Goal: Task Accomplishment & Management: Manage account settings

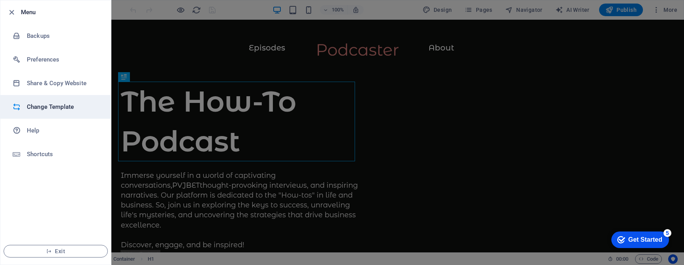
click at [0, 0] on h6 "Change Template" at bounding box center [0, 0] width 0 height 0
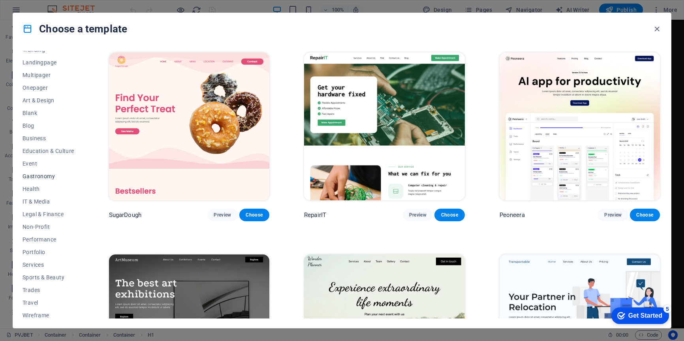
scroll to position [49, 0]
click at [0, 0] on span "Travel" at bounding box center [0, 0] width 0 height 0
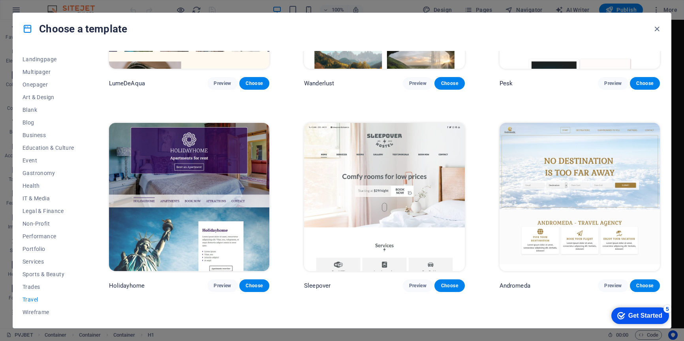
scroll to position [158, 0]
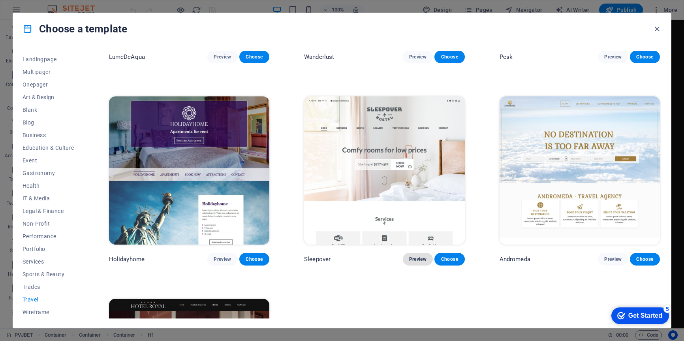
click at [413, 253] on button "Preview" at bounding box center [418, 259] width 30 height 13
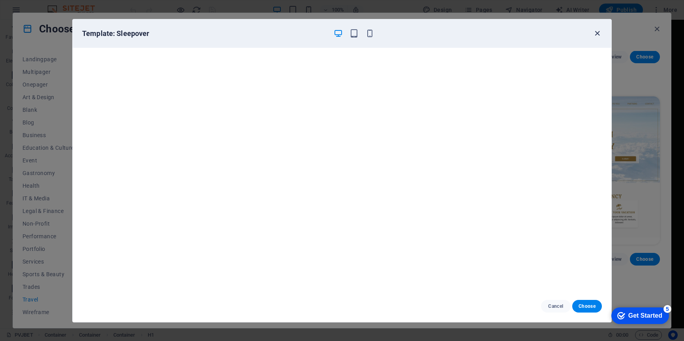
click at [596, 30] on icon "button" at bounding box center [596, 33] width 9 height 9
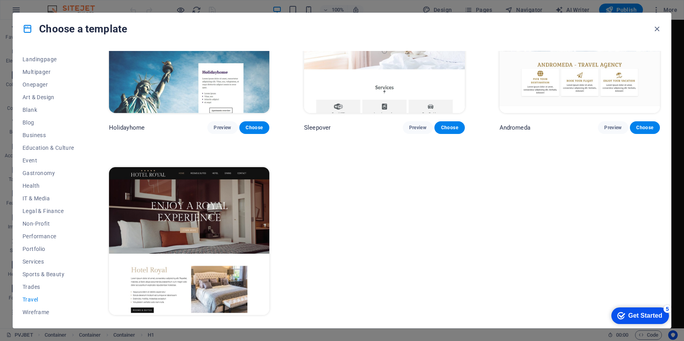
scroll to position [304, 0]
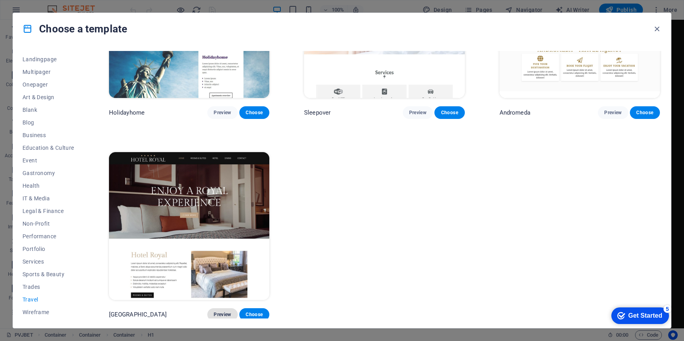
click at [221, 265] on button "Preview" at bounding box center [222, 314] width 30 height 13
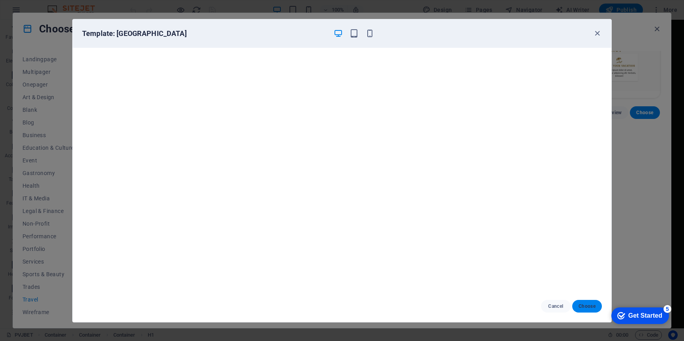
click at [589, 265] on span "Choose" at bounding box center [586, 306] width 17 height 6
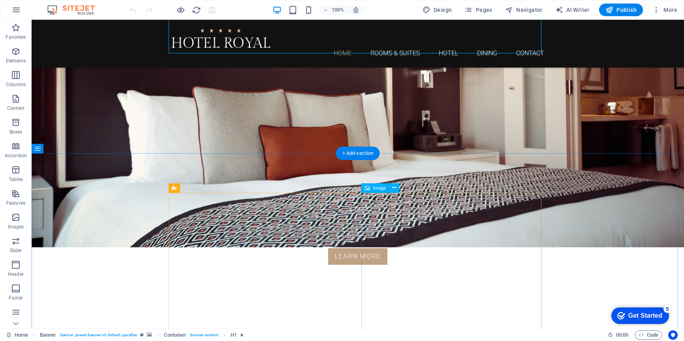
scroll to position [237, 0]
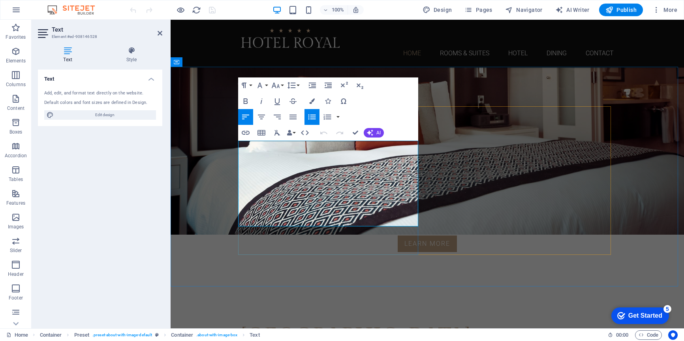
drag, startPoint x: 345, startPoint y: 221, endPoint x: 220, endPoint y: 133, distance: 152.7
copy div "Lorem ipsum dolor sit amet, consectetur adipisicing elit. Repellat, maiores, a …"
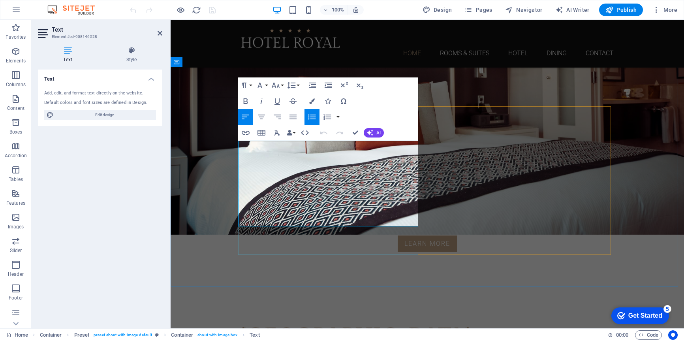
copy li "cumque"
click at [373, 132] on button "AI" at bounding box center [373, 132] width 20 height 9
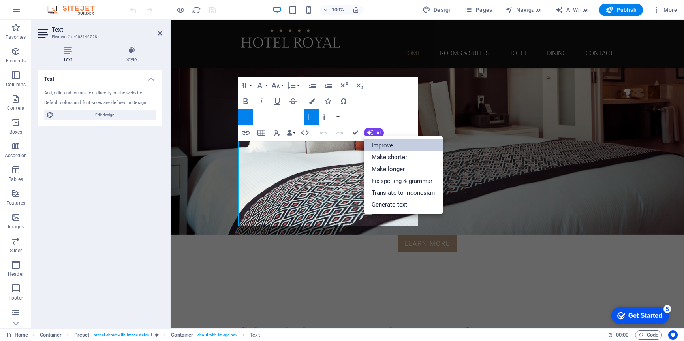
click at [399, 147] on link "Improve" at bounding box center [402, 145] width 79 height 12
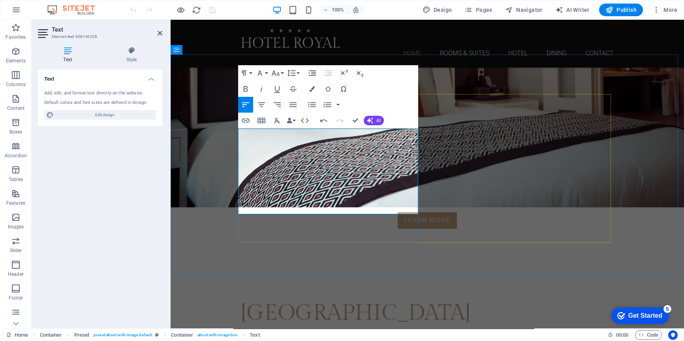
scroll to position [263, 0]
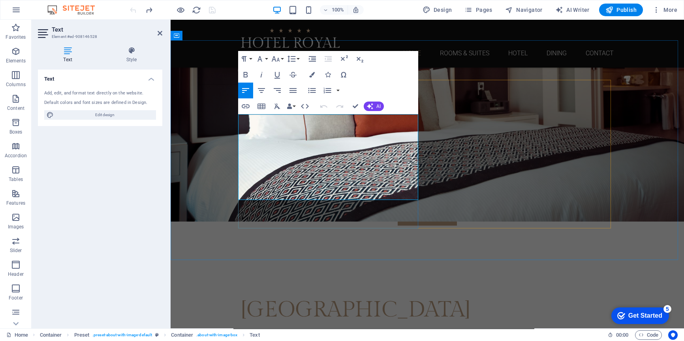
click at [266, 331] on p "Lorem ipsum dolor sit amet, consectetur adipisicing elit. Repellat, maiores, a …" at bounding box center [427, 341] width 373 height 21
drag, startPoint x: 275, startPoint y: 120, endPoint x: 239, endPoint y: 124, distance: 36.1
click at [241, 331] on p "Lorem ipsum dolor sit amet, consectetur adipisicing elit. Repellat, maiores, a …" at bounding box center [427, 341] width 373 height 21
copy p "Lorem ipsum"
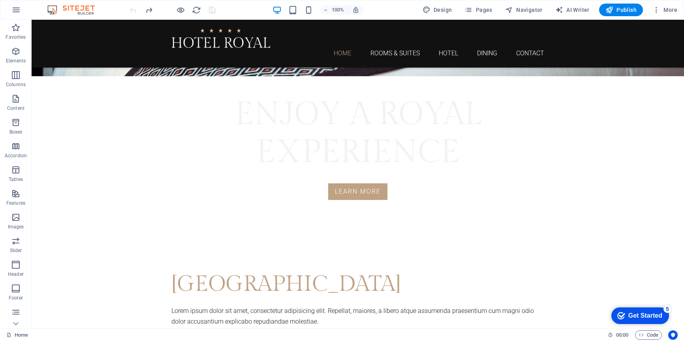
scroll to position [184, 0]
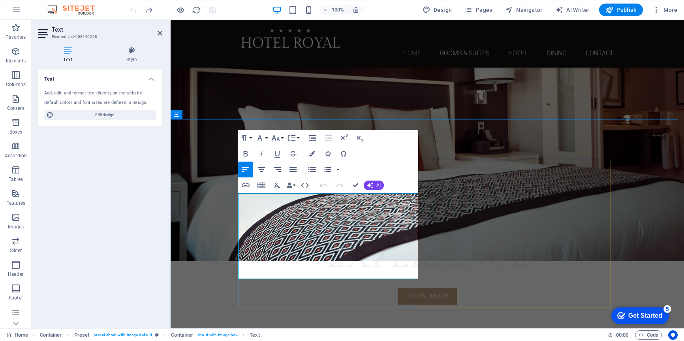
drag, startPoint x: 292, startPoint y: 197, endPoint x: 390, endPoint y: 217, distance: 100.3
copy p "sit amet, consectetur adipisicing elit. Repellat, maiores, a libero atque assum…"
drag, startPoint x: 348, startPoint y: 220, endPoint x: 226, endPoint y: 202, distance: 123.7
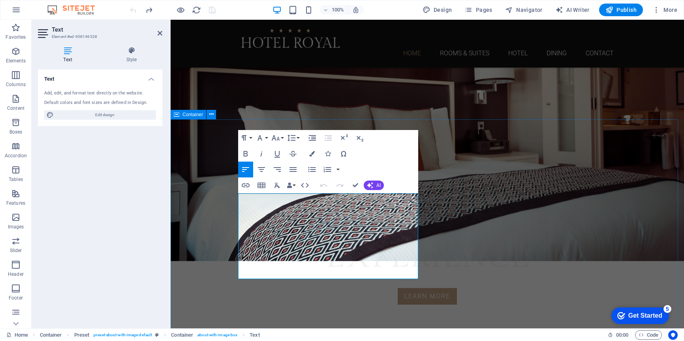
copy p "Lorem ipsum dolor sit amet, consectetur adipisicing elit. Repellat, maiores, a …"
drag, startPoint x: 391, startPoint y: 221, endPoint x: 222, endPoint y: 199, distance: 170.1
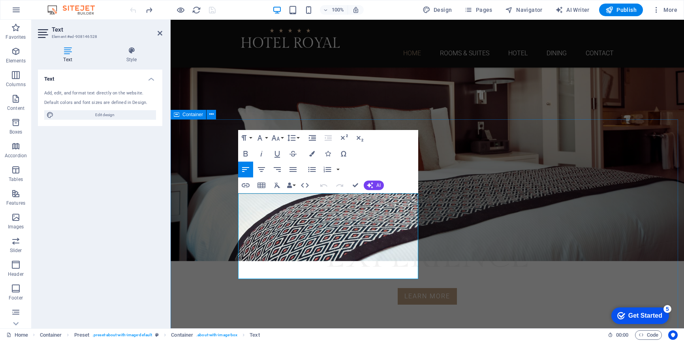
copy p "Lorem ipsum dolor sit amet, consectetur adipisicing elit. Repellat, maiores, a …"
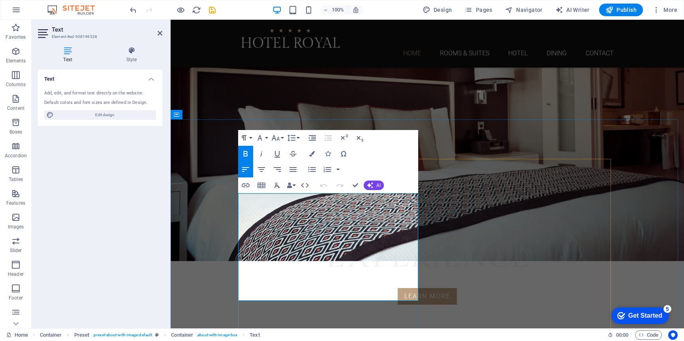
click at [243, 152] on icon "button" at bounding box center [245, 153] width 9 height 9
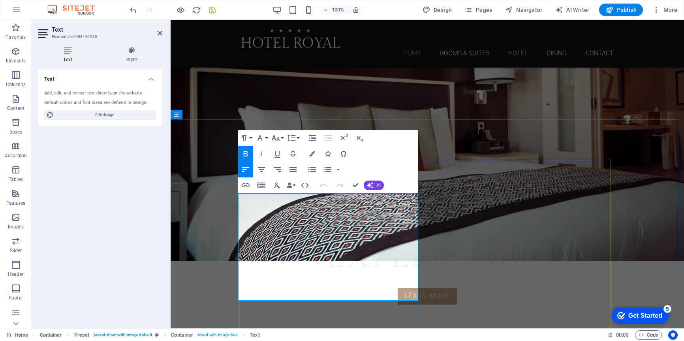
click at [244, 146] on button "Bold" at bounding box center [245, 154] width 15 height 16
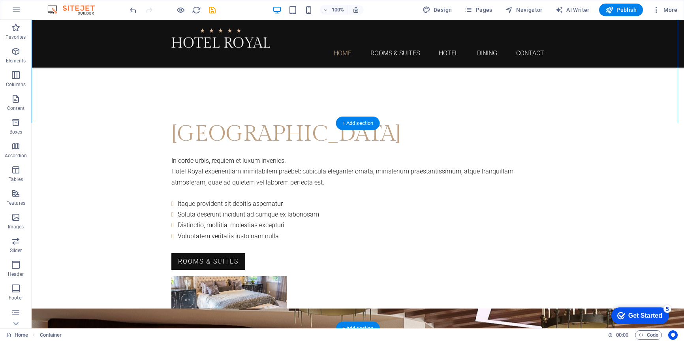
scroll to position [447, 0]
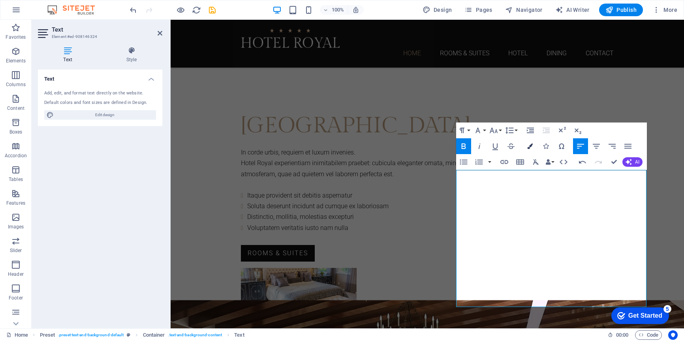
click at [530, 146] on icon "button" at bounding box center [530, 146] width 6 height 6
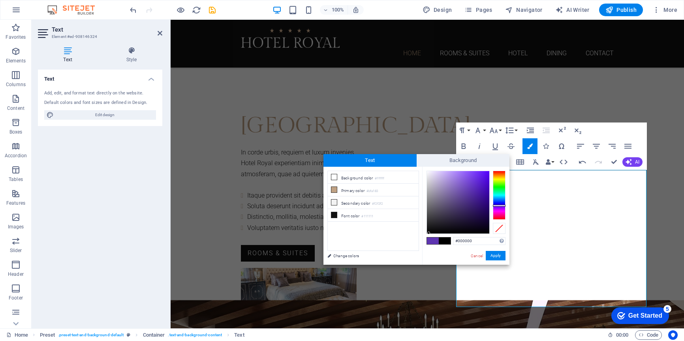
drag, startPoint x: 469, startPoint y: 186, endPoint x: 429, endPoint y: 237, distance: 64.6
click at [429, 237] on div "#000000 Supported formats #0852ed rgb(8, 82, 237) rgba(8, 82, 237, 90%) hsv(221…" at bounding box center [465, 273] width 87 height 212
click at [425, 234] on div "#000000 Supported formats #0852ed rgb(8, 82, 237) rgba(8, 82, 237, 90%) hsv(221…" at bounding box center [465, 273] width 87 height 212
click at [429, 232] on div at bounding box center [429, 231] width 3 height 3
drag, startPoint x: 498, startPoint y: 253, endPoint x: 332, endPoint y: 229, distance: 167.9
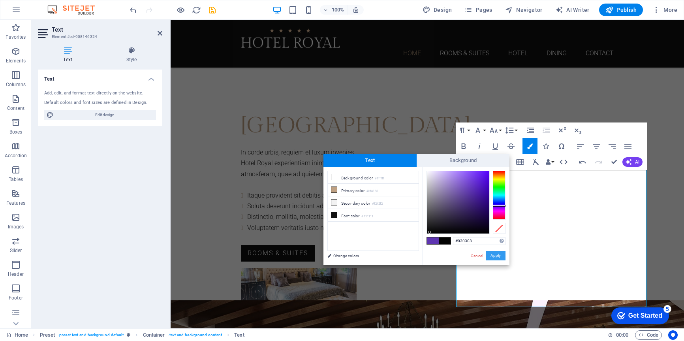
click at [498, 253] on button "Apply" at bounding box center [495, 255] width 20 height 9
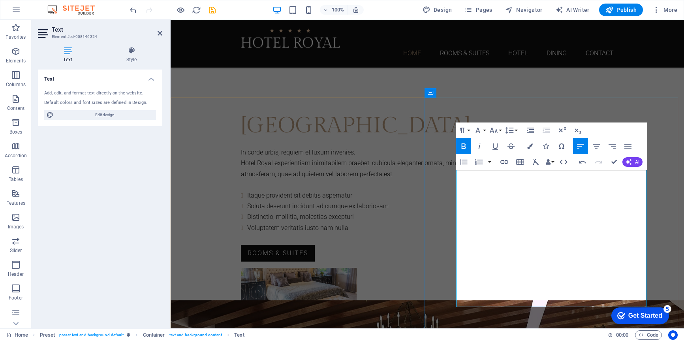
drag, startPoint x: 457, startPoint y: 175, endPoint x: 610, endPoint y: 285, distance: 189.5
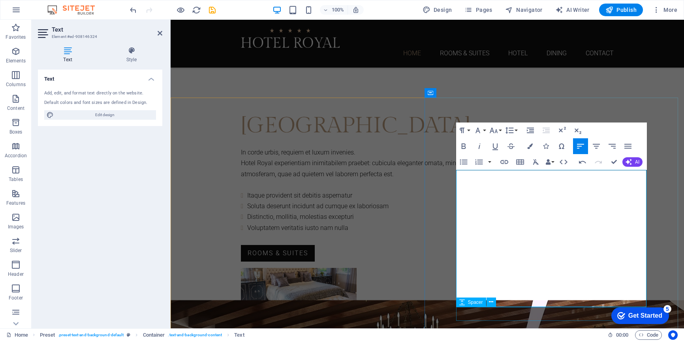
click at [529, 145] on icon "button" at bounding box center [530, 146] width 6 height 6
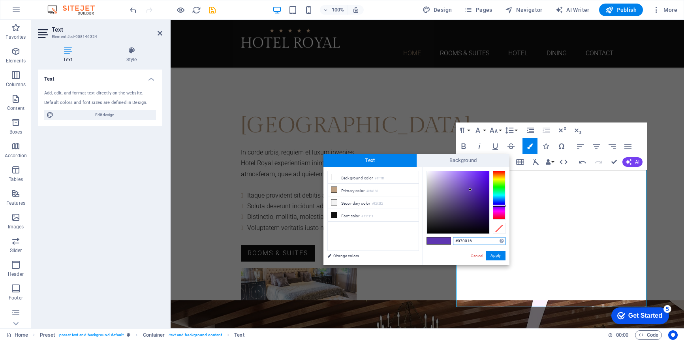
type input "#000000"
drag, startPoint x: 469, startPoint y: 189, endPoint x: 494, endPoint y: 243, distance: 59.0
click at [494, 243] on div "#000000 Supported formats #0852ed rgb(8, 82, 237) rgba(8, 82, 237, 90%) hsv(221…" at bounding box center [465, 273] width 87 height 212
click at [503, 255] on button "Apply" at bounding box center [495, 255] width 20 height 9
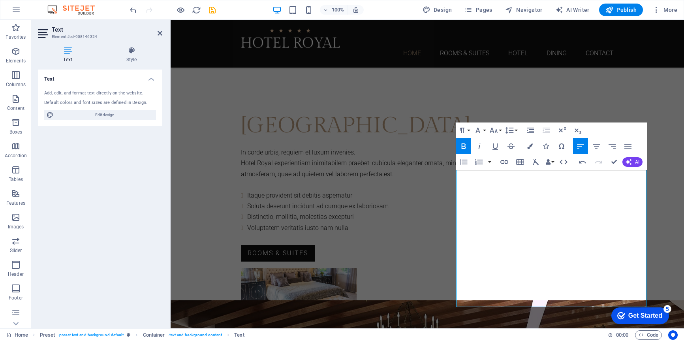
drag, startPoint x: 564, startPoint y: 231, endPoint x: 393, endPoint y: 211, distance: 171.6
click at [564, 231] on div "Drag here to replace the existing content. Press “Ctrl” if you want to create a…" at bounding box center [426, 174] width 513 height 308
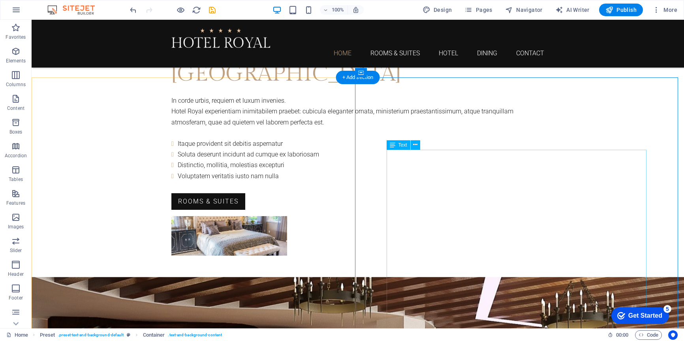
scroll to position [526, 0]
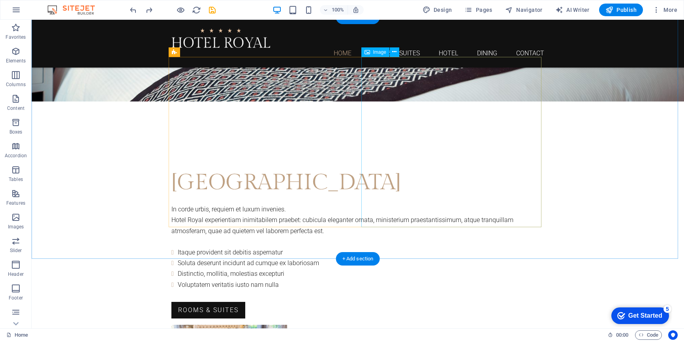
scroll to position [421, 0]
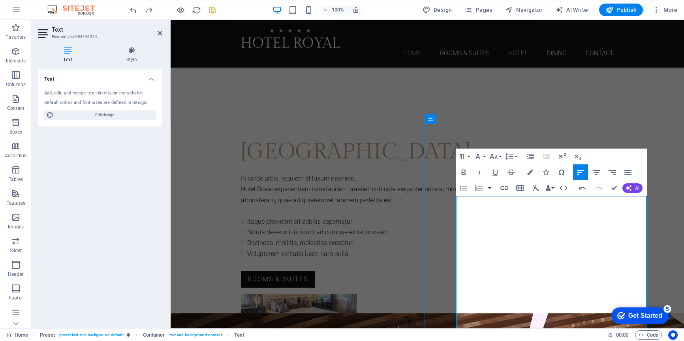
scroll to position [3803, 1]
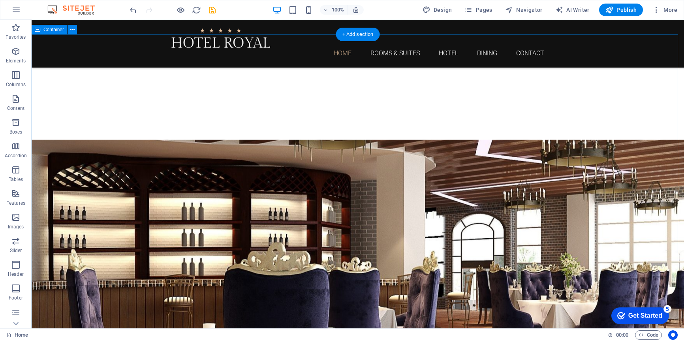
scroll to position [737, 0]
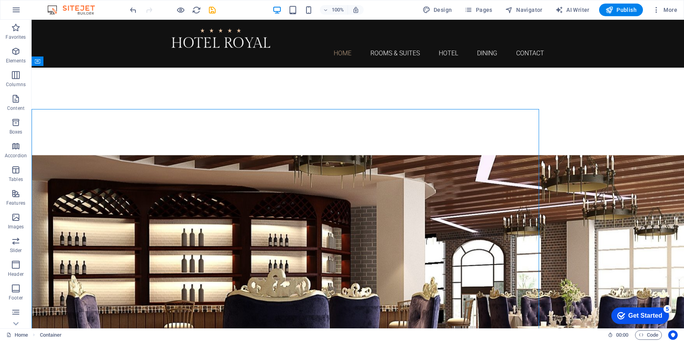
scroll to position [694, 0]
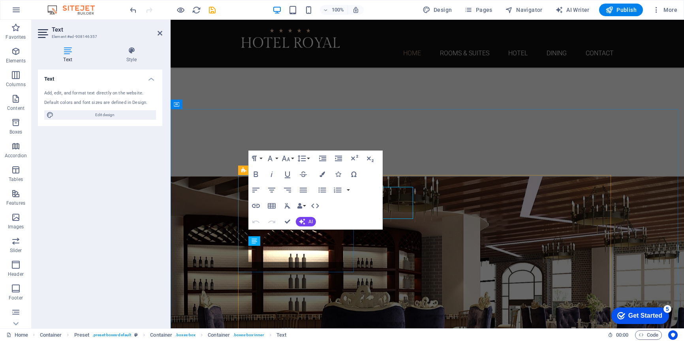
click at [255, 204] on icon "button" at bounding box center [255, 205] width 9 height 9
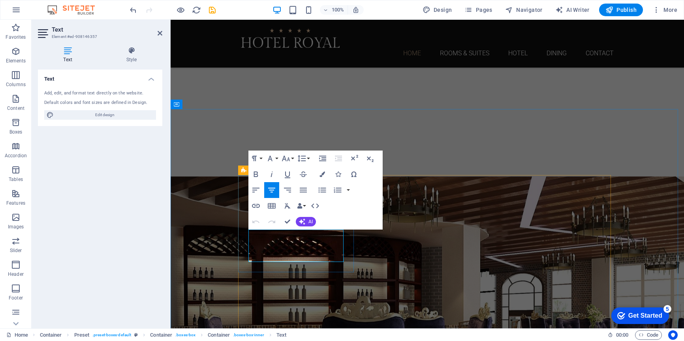
copy p "Lorem ipsum dolor sit amet, consectetur adipisicing elit. Veritatis, dolorem!"
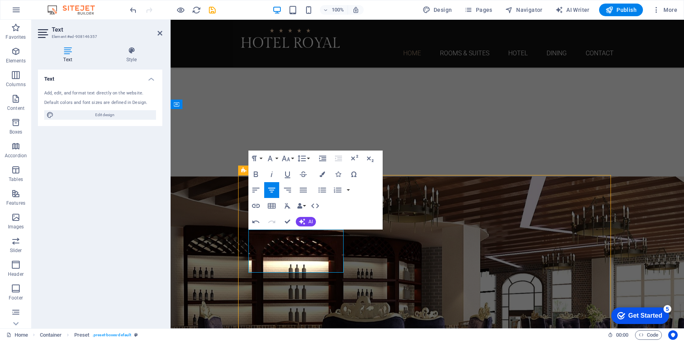
scroll to position [652, 0]
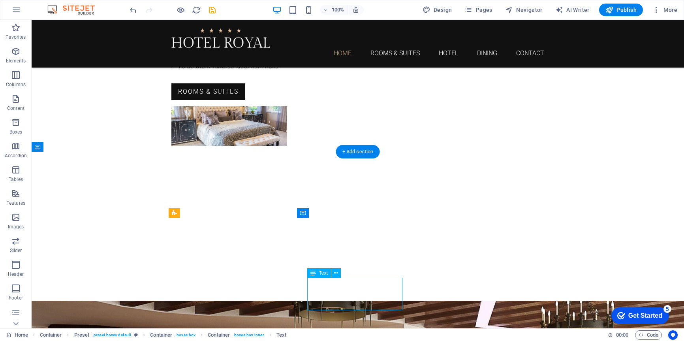
scroll to position [771, 0]
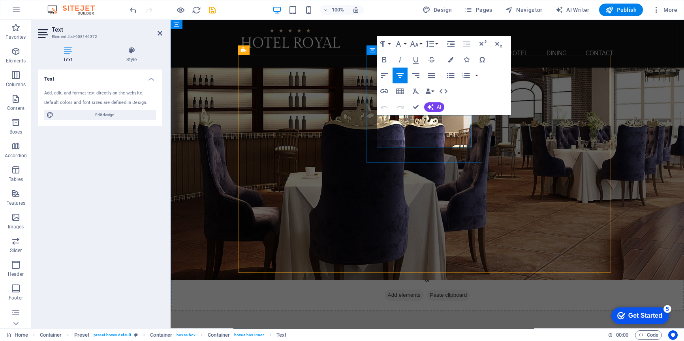
copy p "Lorem ipsum dolor sit amet, consectetur adipisicing elit. Veritatis, dolorem!"
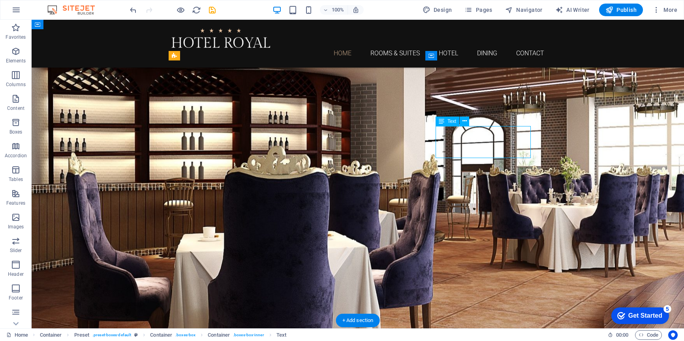
drag, startPoint x: 498, startPoint y: 141, endPoint x: 359, endPoint y: 140, distance: 138.9
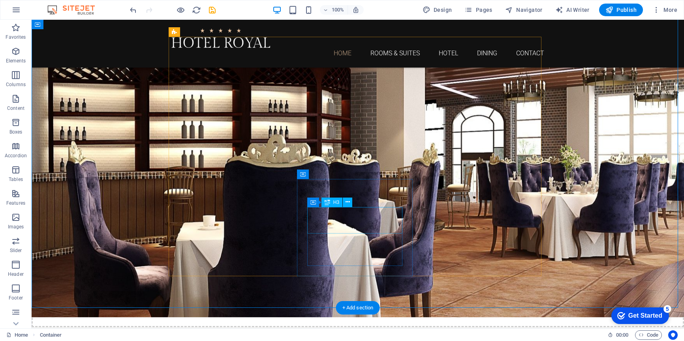
scroll to position [807, 0]
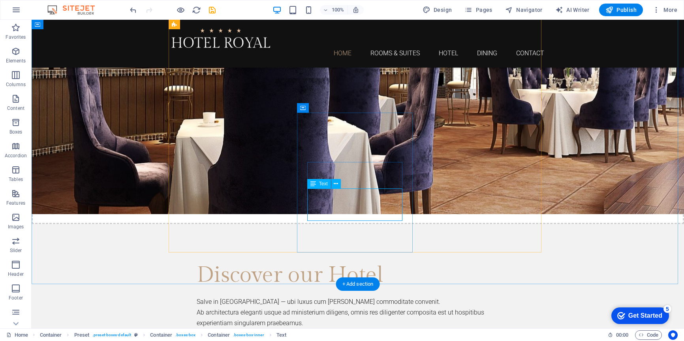
scroll to position [886, 0]
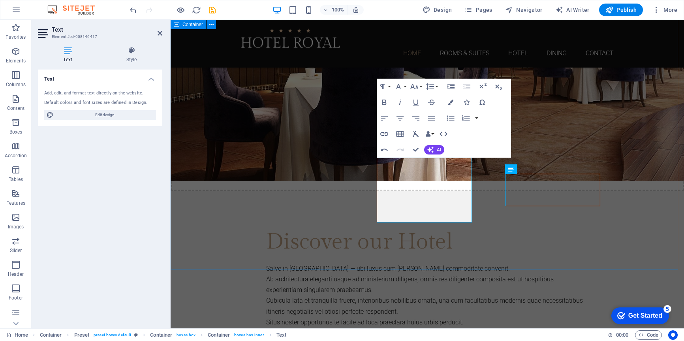
scroll to position [870, 0]
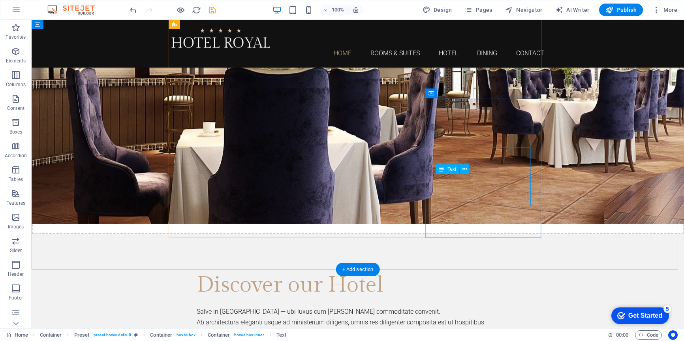
drag, startPoint x: 479, startPoint y: 191, endPoint x: 340, endPoint y: 191, distance: 138.9
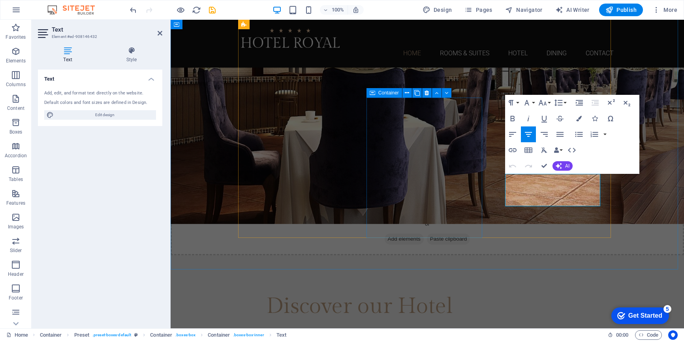
scroll to position [913, 0]
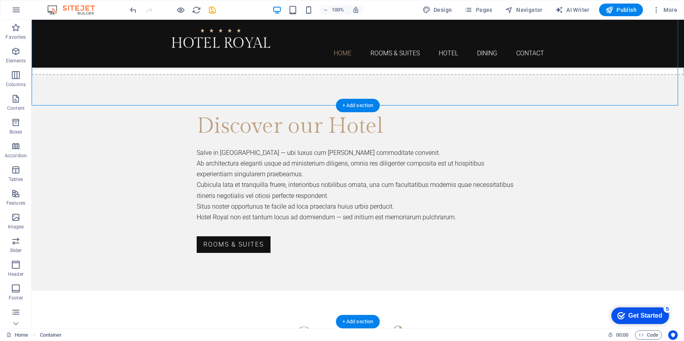
scroll to position [1039, 0]
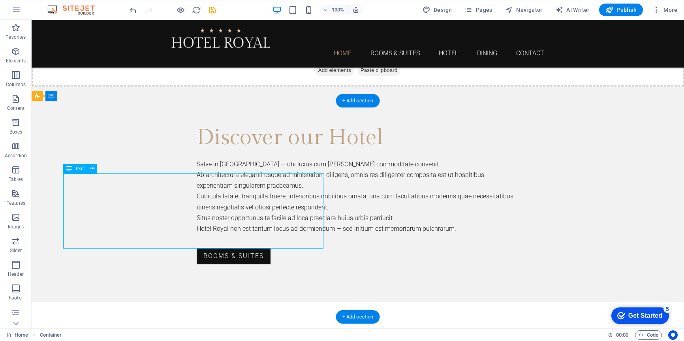
scroll to position [1082, 0]
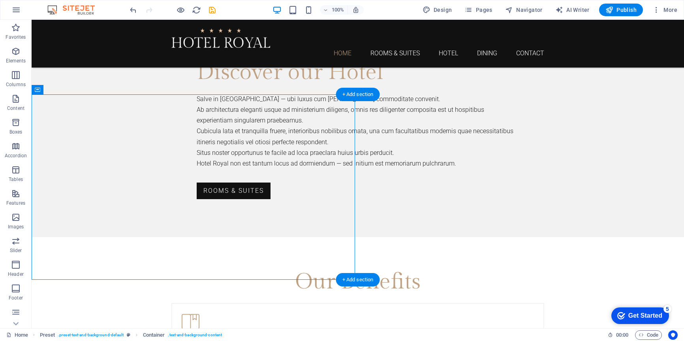
scroll to position [1045, 0]
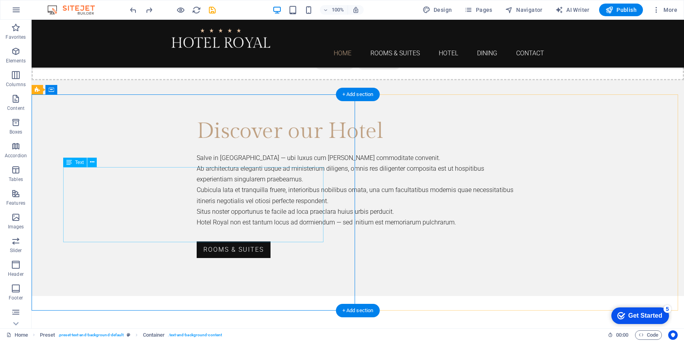
scroll to position [1088, 0]
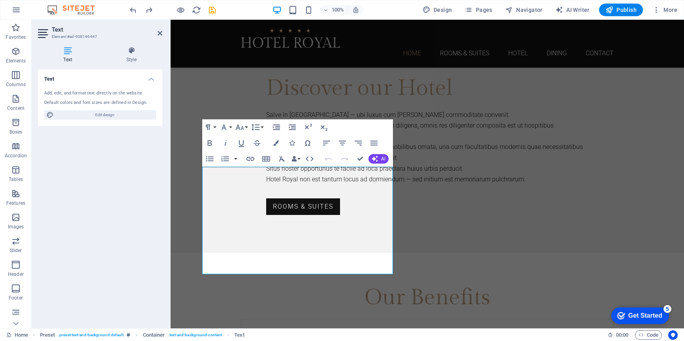
click at [135, 209] on div "Text Add, edit, and format text directly on the website. Default colors and fon…" at bounding box center [100, 195] width 124 height 252
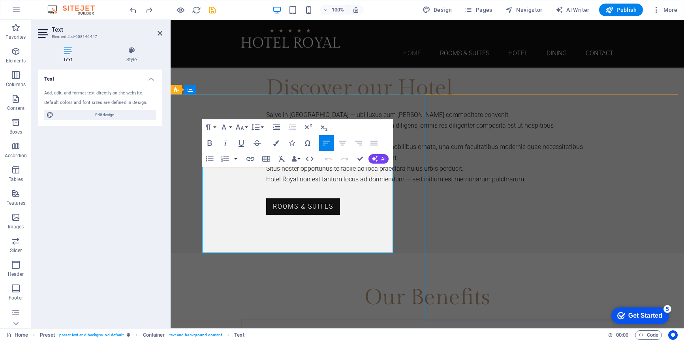
scroll to position [3263, 1]
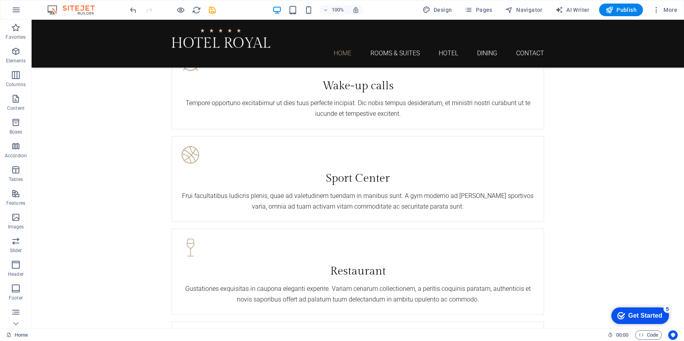
scroll to position [1413, 0]
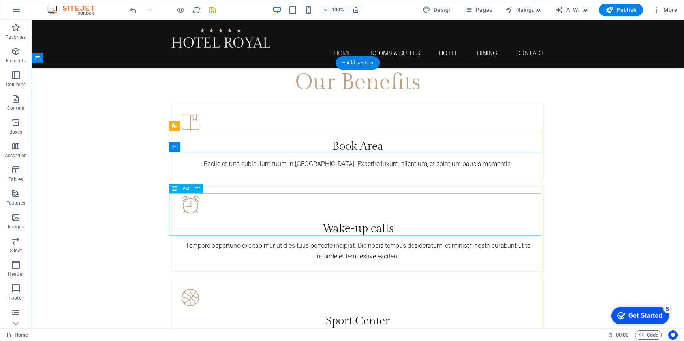
drag, startPoint x: 289, startPoint y: 224, endPoint x: 150, endPoint y: 224, distance: 139.3
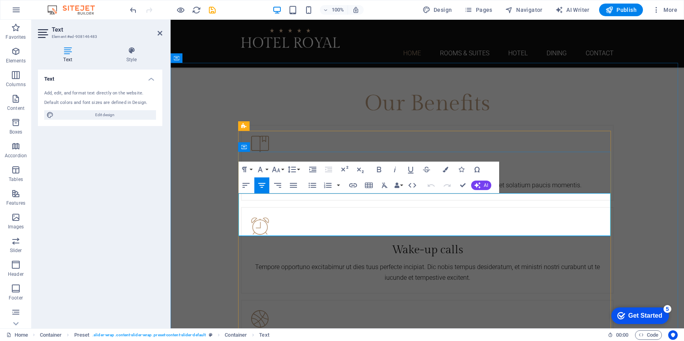
scroll to position [1346, 0]
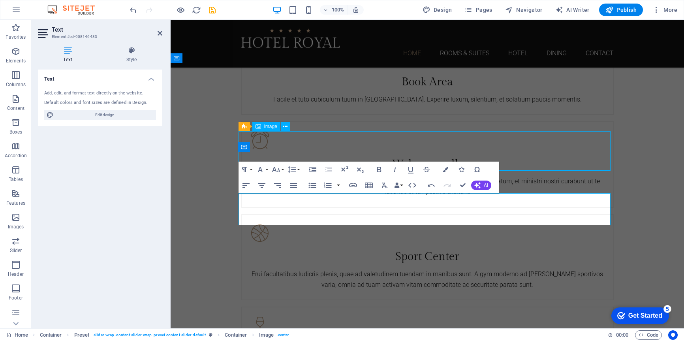
scroll to position [1282, 0]
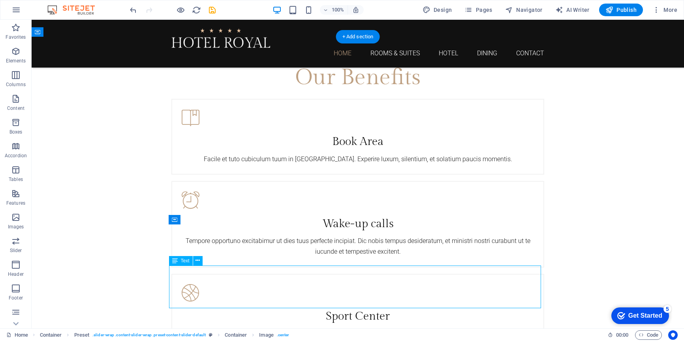
scroll to position [1351, 0]
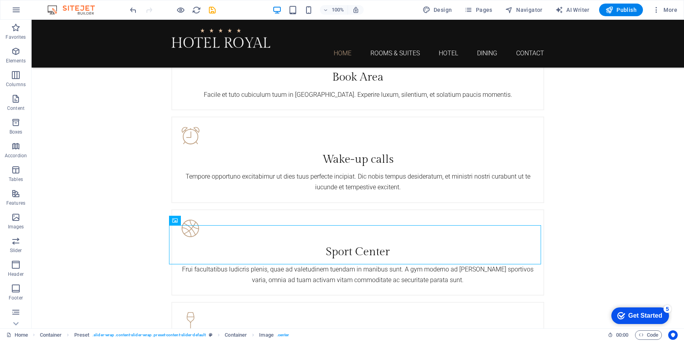
scroll to position [1287, 0]
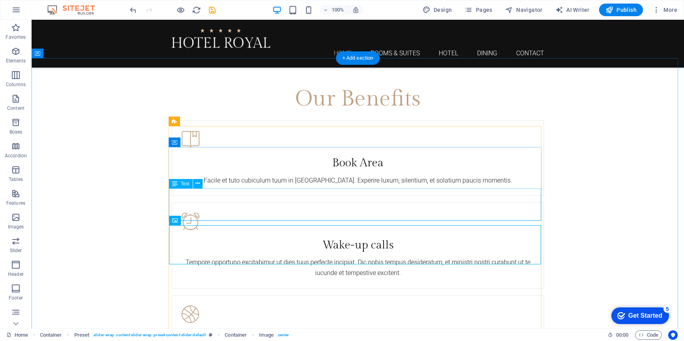
scroll to position [1351, 0]
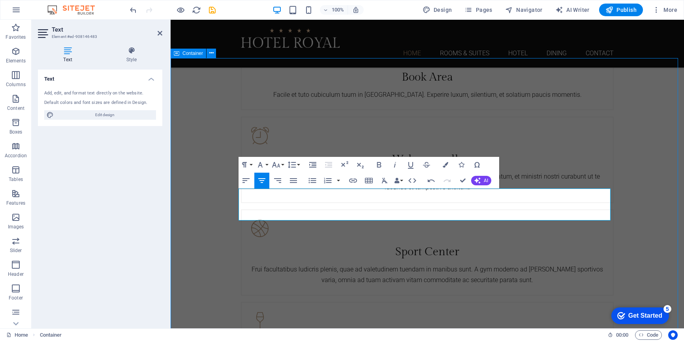
scroll to position [1287, 0]
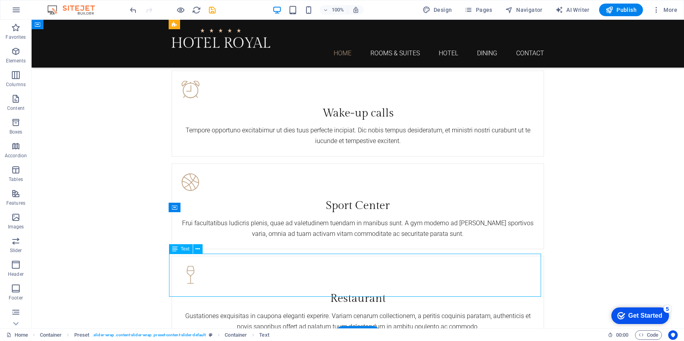
scroll to position [1483, 0]
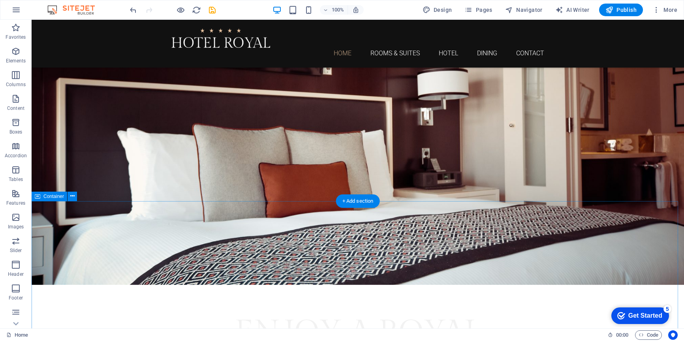
scroll to position [0, 0]
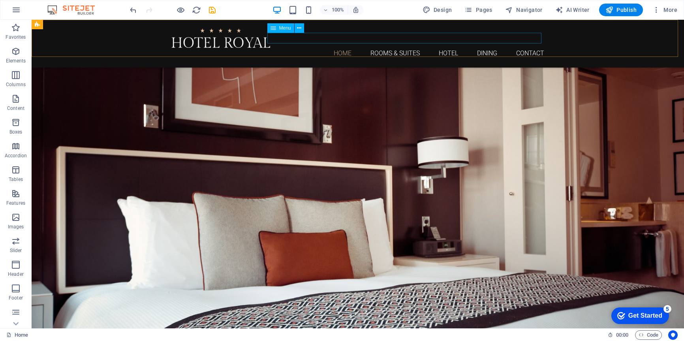
click at [387, 48] on nav "Home Rooms & Suites Hotel Dining Contact" at bounding box center [357, 53] width 373 height 11
click at [390, 48] on nav "Home Rooms & Suites Hotel Dining Contact" at bounding box center [357, 53] width 373 height 11
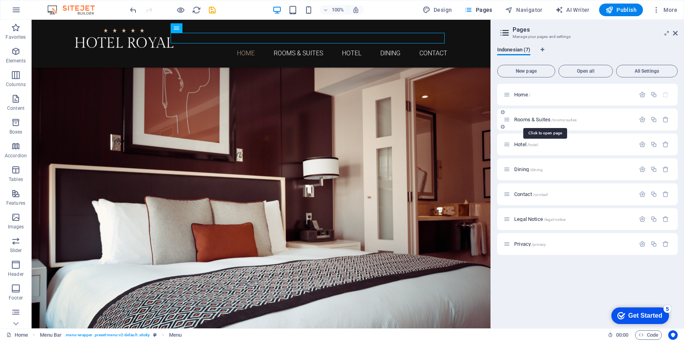
click at [530, 121] on span "Rooms & Suites /rooms-suites" at bounding box center [545, 119] width 62 height 6
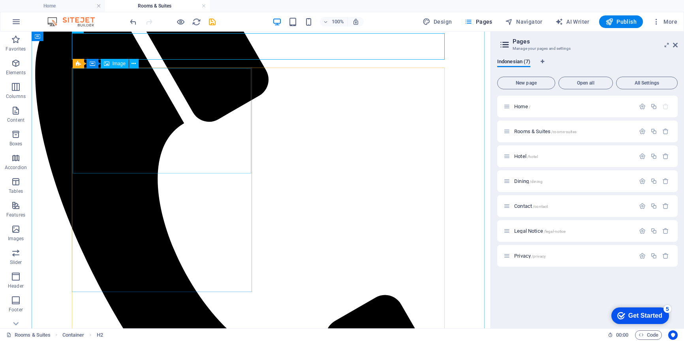
scroll to position [210, 0]
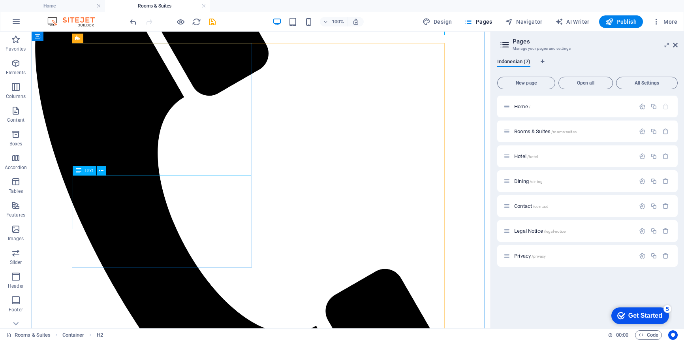
click at [151, 211] on div "Drag here to replace the existing content. Press “Ctrl” if you want to create a…" at bounding box center [261, 180] width 459 height 296
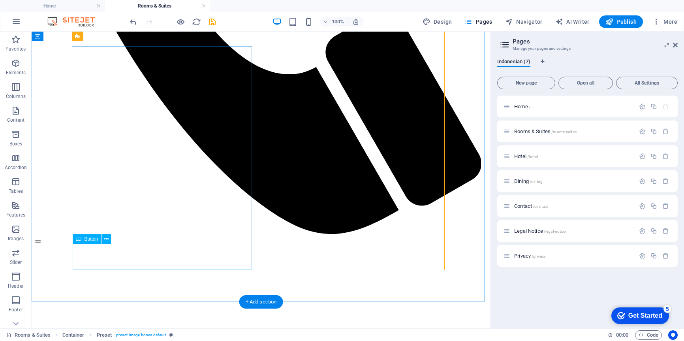
scroll to position [474, 0]
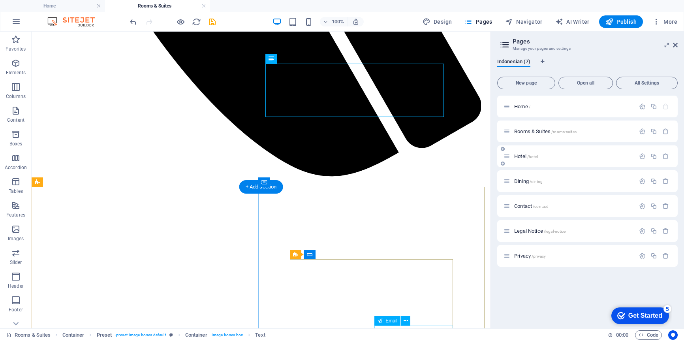
scroll to position [526, 0]
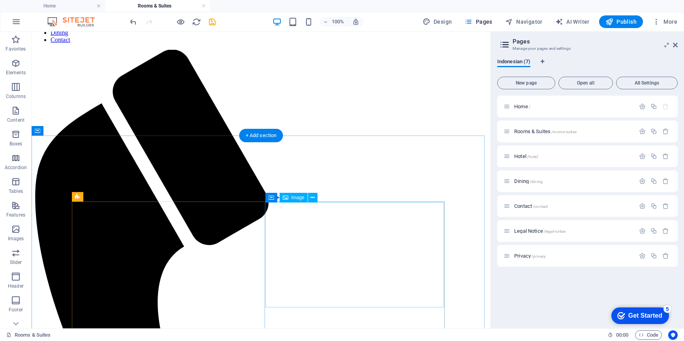
scroll to position [0, 0]
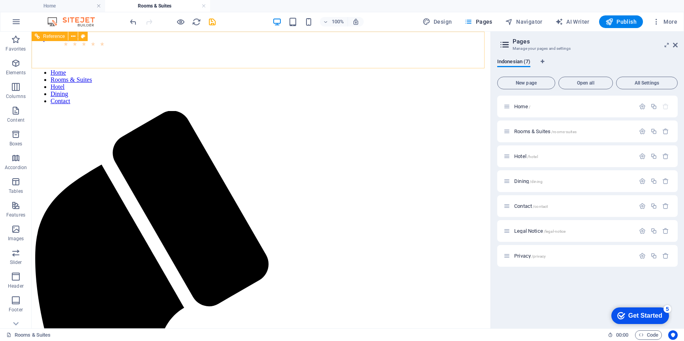
click at [339, 69] on nav "Home Rooms & Suites Hotel Dining Contact" at bounding box center [261, 87] width 452 height 36
click at [526, 156] on span "Hotel /hotel" at bounding box center [526, 156] width 24 height 6
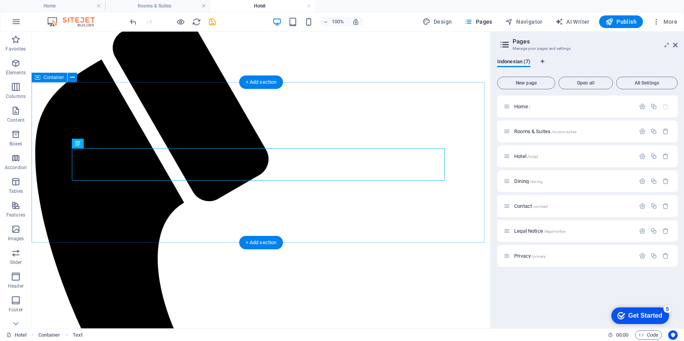
scroll to position [105, 0]
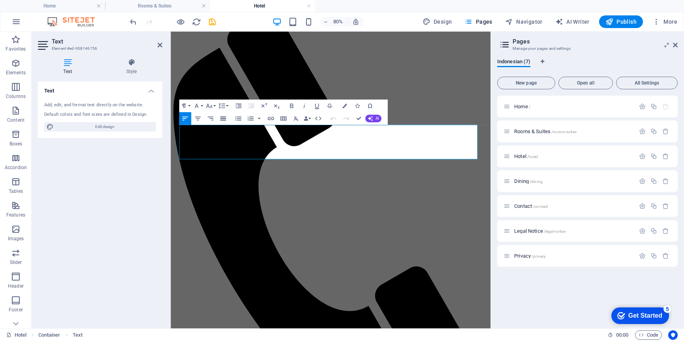
click at [225, 120] on icon "button" at bounding box center [223, 118] width 6 height 4
click at [197, 117] on icon "button" at bounding box center [198, 118] width 6 height 4
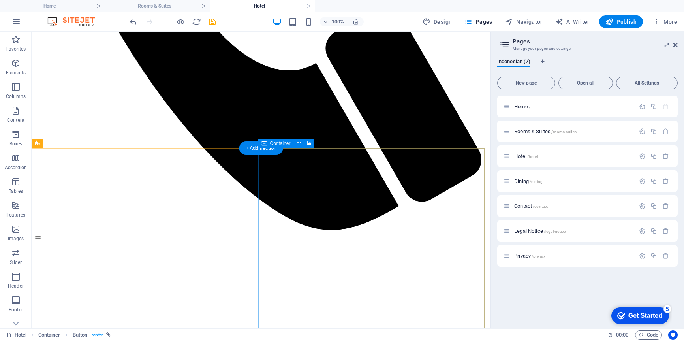
scroll to position [474, 0]
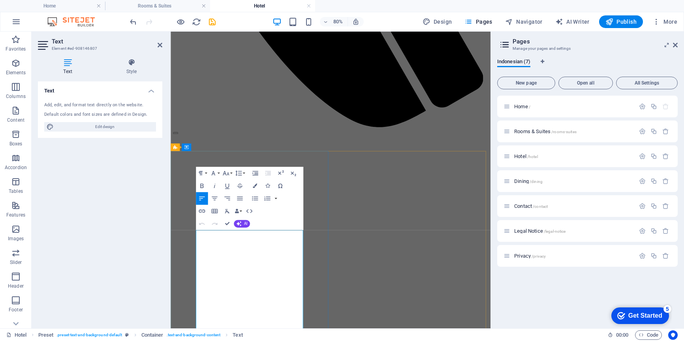
copy p "Lorem ipsum dolor sit amet, consectetur adipisicing elit. Vitae, eos, voluptate…"
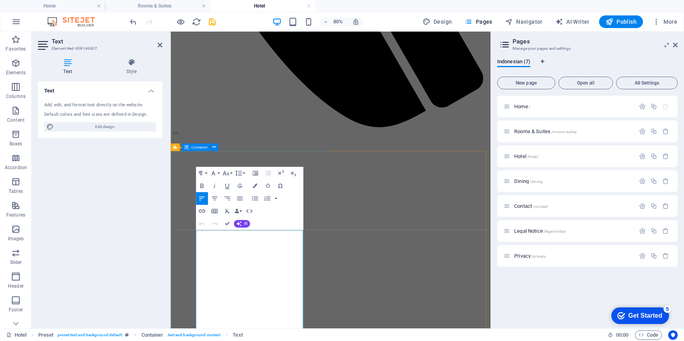
drag, startPoint x: 243, startPoint y: 297, endPoint x: 183, endPoint y: 283, distance: 61.3
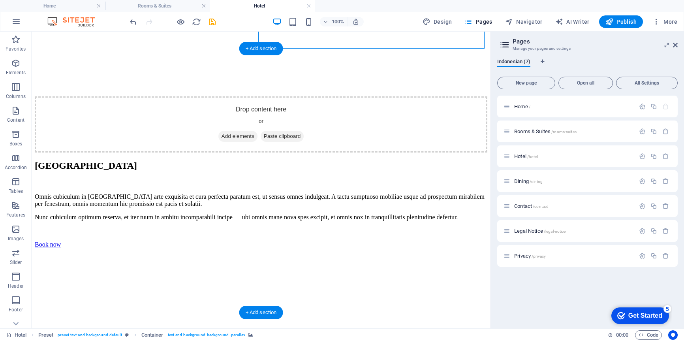
scroll to position [843, 0]
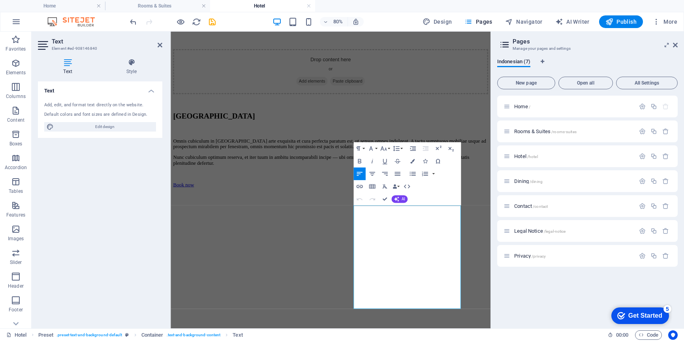
click at [543, 297] on div "Home / Rooms & Suites /rooms-suites Hotel /hotel Dining /dining Contact /contac…" at bounding box center [587, 209] width 180 height 226
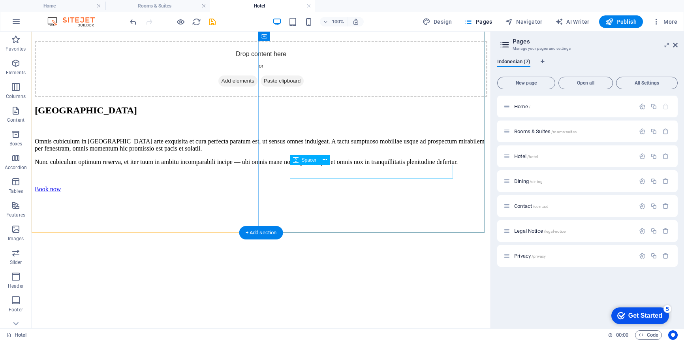
scroll to position [895, 0]
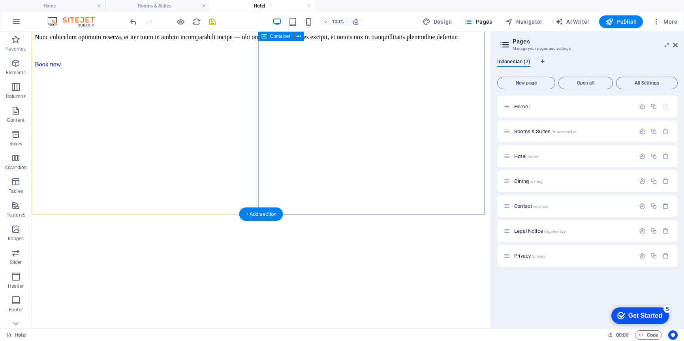
scroll to position [1053, 0]
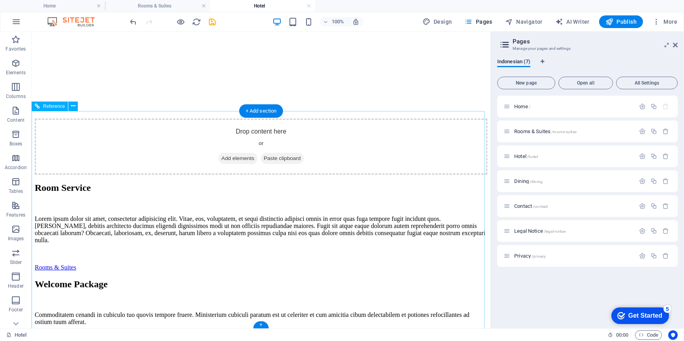
scroll to position [1239, 0]
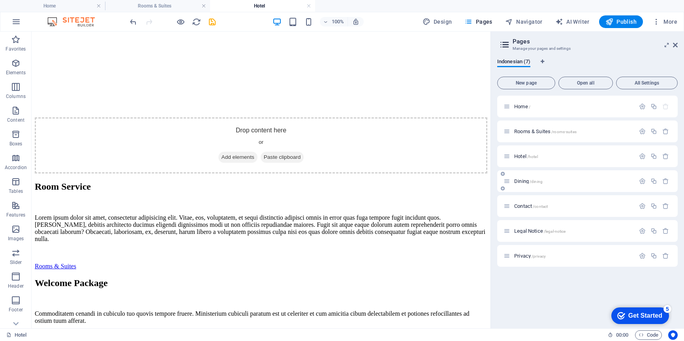
click at [555, 180] on p "Dining /dining" at bounding box center [573, 180] width 118 height 5
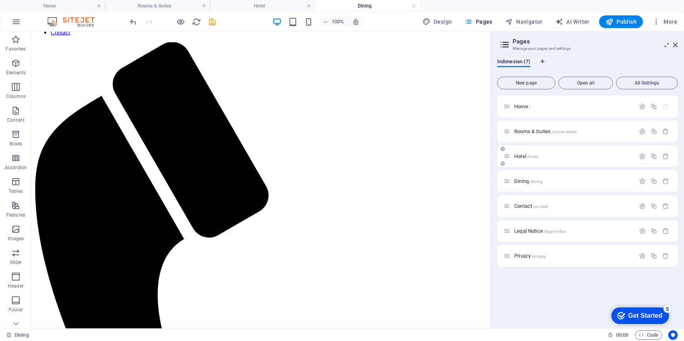
scroll to position [79, 0]
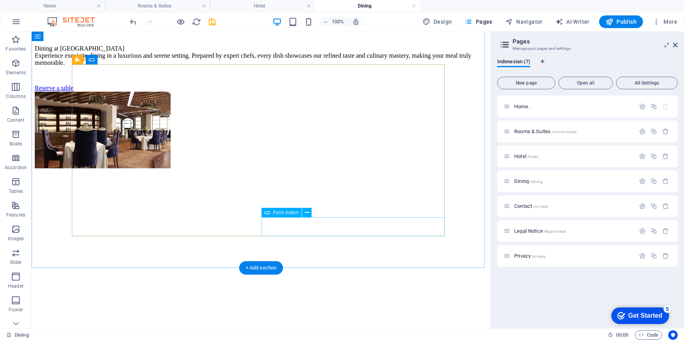
scroll to position [1000, 0]
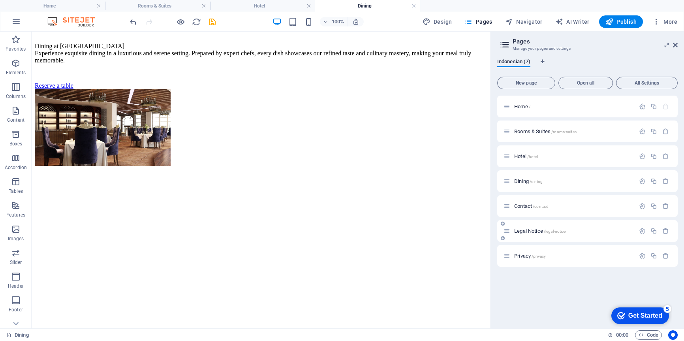
click at [577, 230] on p "Legal Notice /legal-notice" at bounding box center [573, 230] width 118 height 5
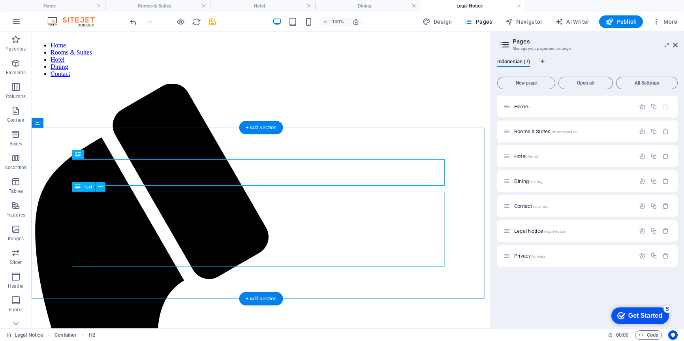
scroll to position [0, 0]
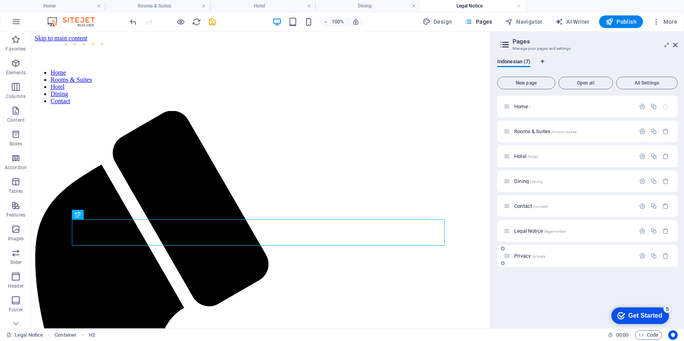
click at [552, 258] on div "Privacy /privacy" at bounding box center [568, 255] width 131 height 9
click at [526, 254] on span "Privacy /privacy" at bounding box center [530, 256] width 32 height 6
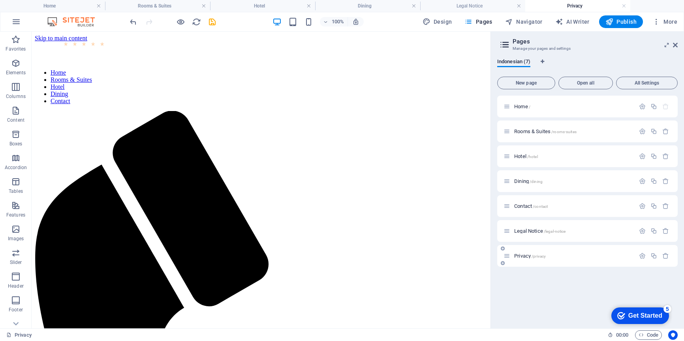
click at [573, 257] on p "Privacy /privacy" at bounding box center [573, 255] width 118 height 5
click at [642, 251] on div at bounding box center [653, 255] width 35 height 9
click at [641, 253] on icon "button" at bounding box center [642, 255] width 7 height 7
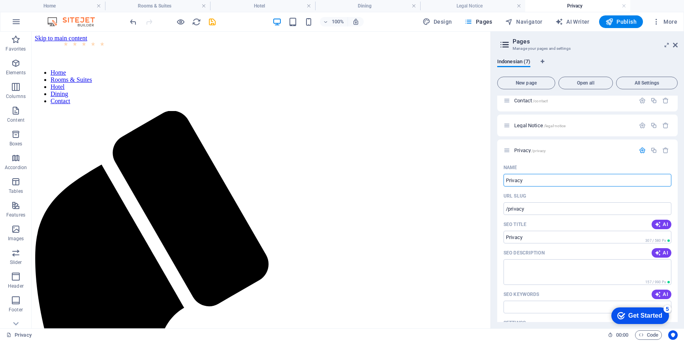
scroll to position [131, 0]
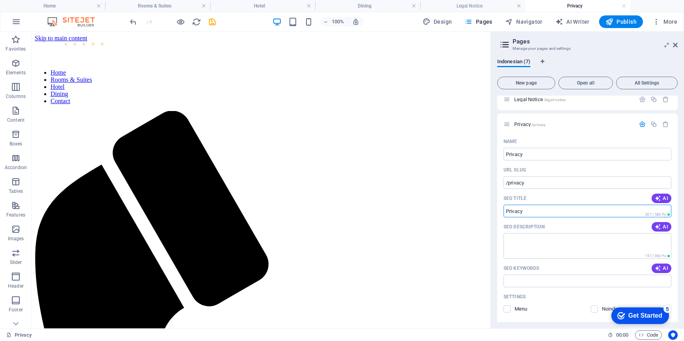
drag, startPoint x: 571, startPoint y: 242, endPoint x: 489, endPoint y: 212, distance: 87.5
paste input "DIGIBET4D # Situs Order Online Toto 4D Journeysinclassicfilm & Lotto Togel Terp…"
type input "DIGIBET4D # Situs Order Online Toto 4D Journeysinclassicfilm & Lotto Togel Terp…"
click at [521, 240] on textarea "SEO Description" at bounding box center [587, 246] width 168 height 26
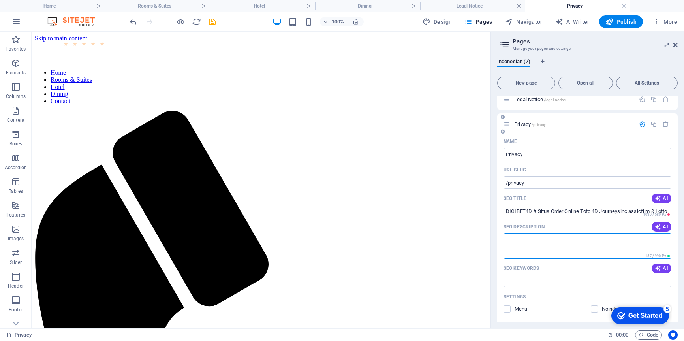
paste textarea "Digibet4d merupakan situs order online Toto 4D Journeysinclassicfilm yang memil…"
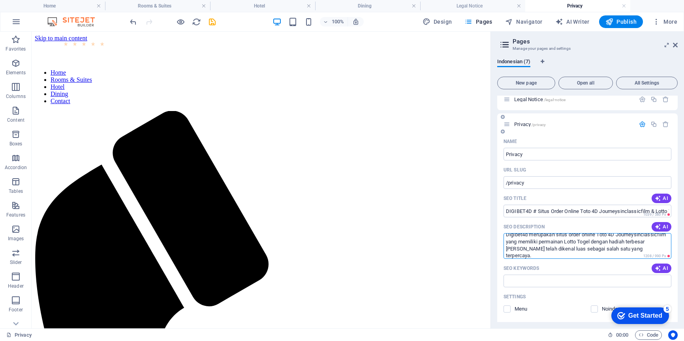
type textarea "Digibet4d merupakan situs order online Toto 4D Journeysinclassicfilm yang memil…"
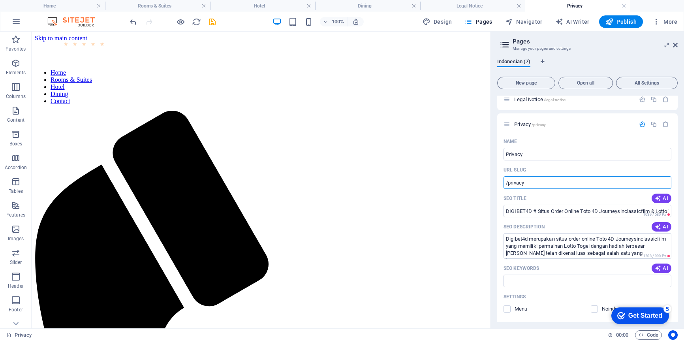
drag, startPoint x: 557, startPoint y: 215, endPoint x: 488, endPoint y: 184, distance: 75.9
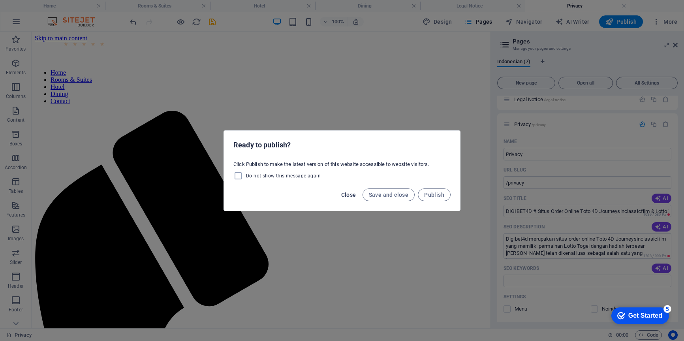
click at [346, 197] on span "Close" at bounding box center [348, 194] width 15 height 6
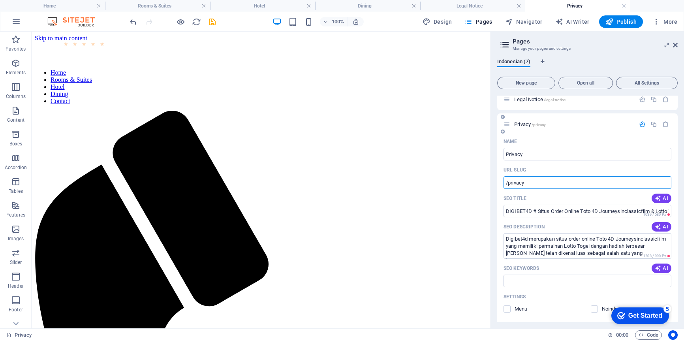
click at [551, 183] on input "/privacy" at bounding box center [587, 182] width 168 height 13
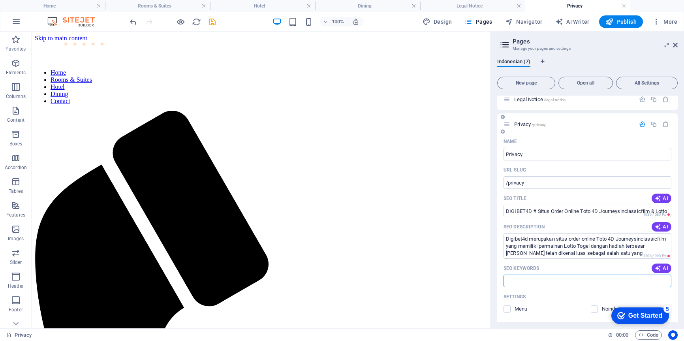
click at [521, 281] on input "SEO Keywords" at bounding box center [587, 280] width 168 height 13
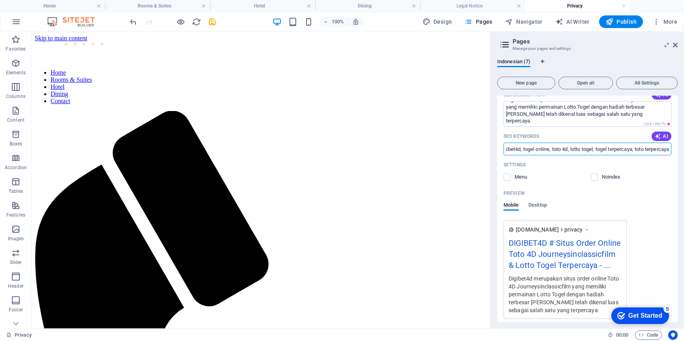
scroll to position [296, 0]
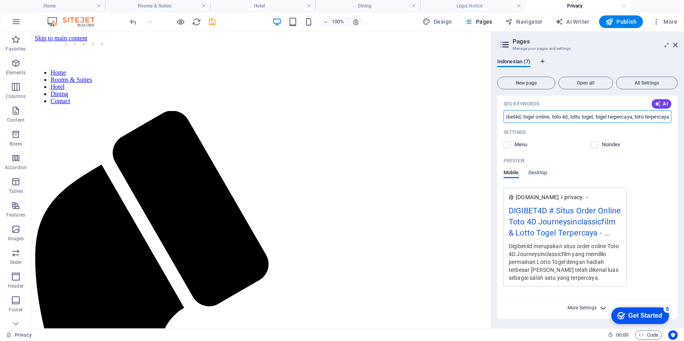
type input "digibet4d, togel online, toto 4d, lotto togel, togel terpercaya, toto terpercaya"
click at [591, 308] on span "More Settings" at bounding box center [581, 308] width 29 height 6
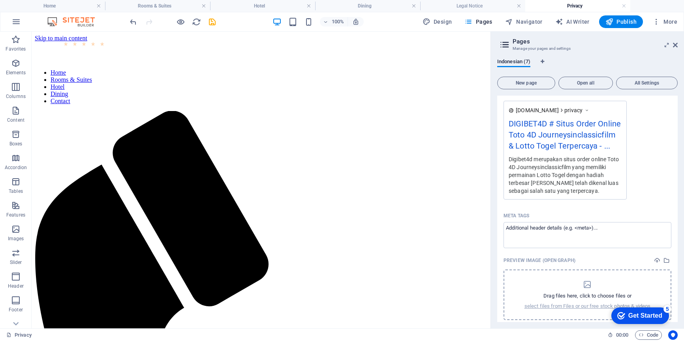
scroll to position [401, 0]
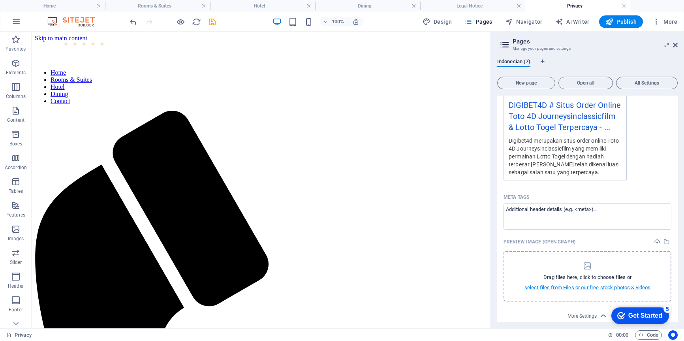
click at [584, 286] on p "select files from Files or our free stock photos & videos" at bounding box center [587, 287] width 126 height 7
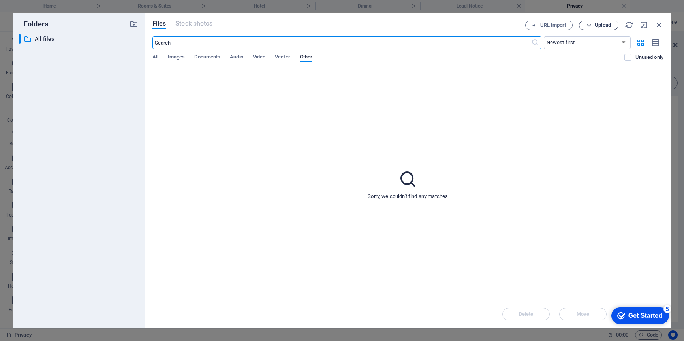
click at [592, 22] on button "Upload" at bounding box center [598, 25] width 39 height 9
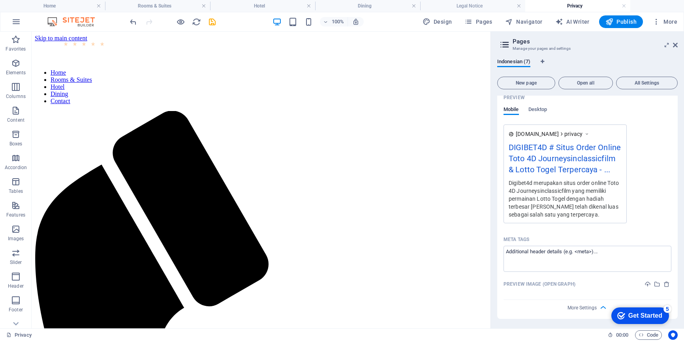
scroll to position [438, 0]
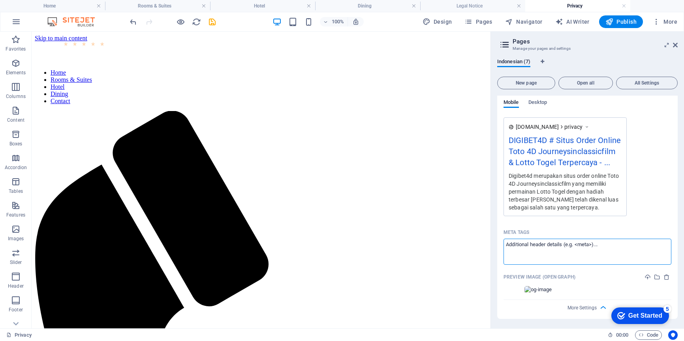
click at [540, 238] on textarea "Meta tags ​" at bounding box center [587, 251] width 168 height 26
paste textarea "<meta name="google-site-verification" content="rRmB6jeqTcwscDvi5KgCaOpYH-rE97sg…"
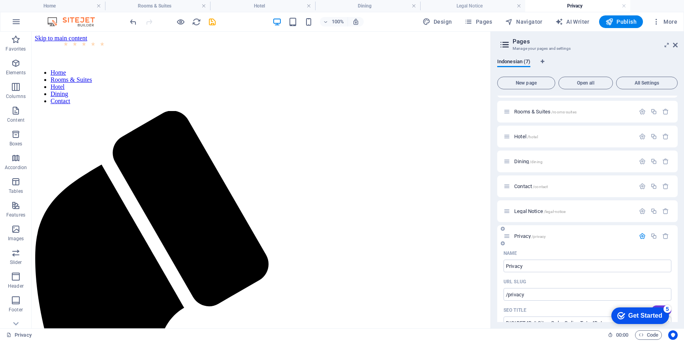
scroll to position [0, 0]
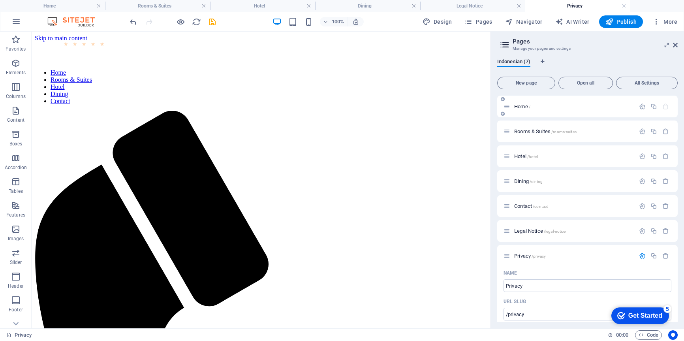
click at [525, 106] on body "journeysinclassicfilm.site Home Rooms & Suites Hotel Dining Legal Notice Privac…" at bounding box center [342, 170] width 684 height 341
type textarea "<meta name="google-site-verification" content="rRmB6jeqTcwscDvi5KgCaOpYH-rE97sg…"
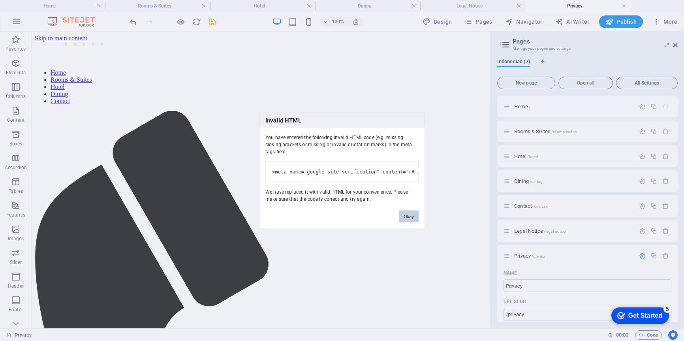
click at [406, 219] on button "Okay" at bounding box center [409, 216] width 20 height 12
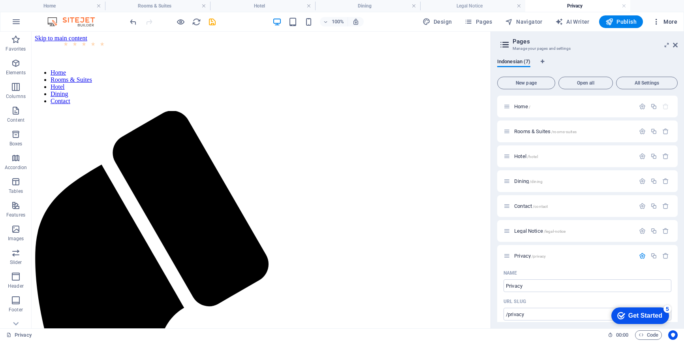
click at [653, 19] on icon "button" at bounding box center [656, 22] width 8 height 8
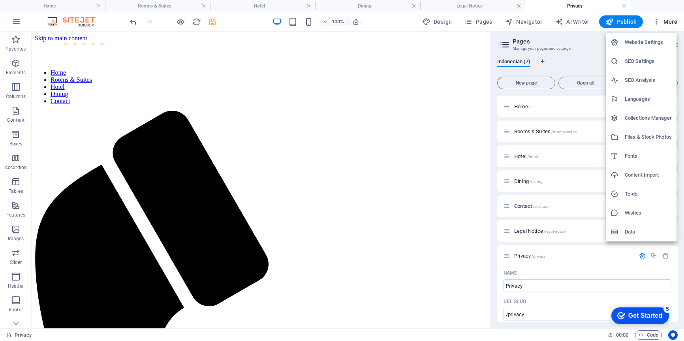
click at [626, 59] on h6 "SEO Settings" at bounding box center [647, 60] width 47 height 9
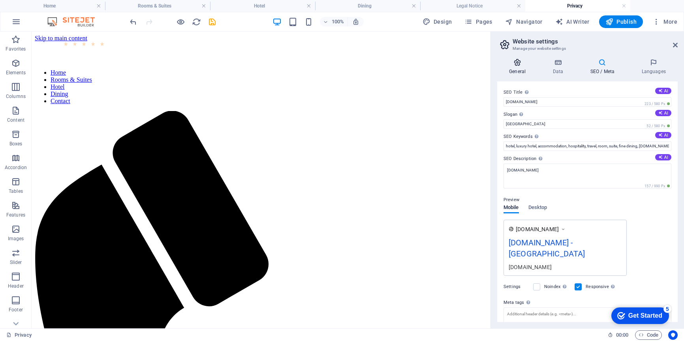
click at [521, 67] on h4 "General" at bounding box center [518, 66] width 43 height 17
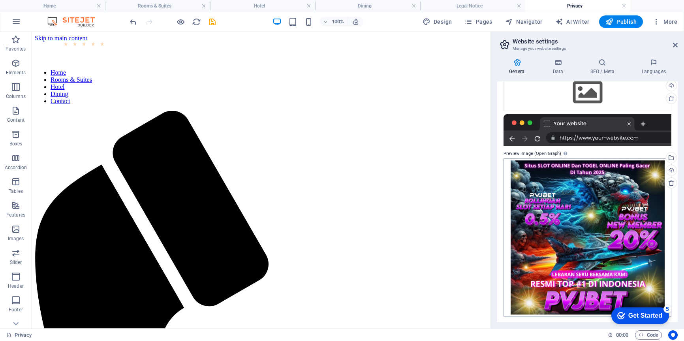
scroll to position [96, 0]
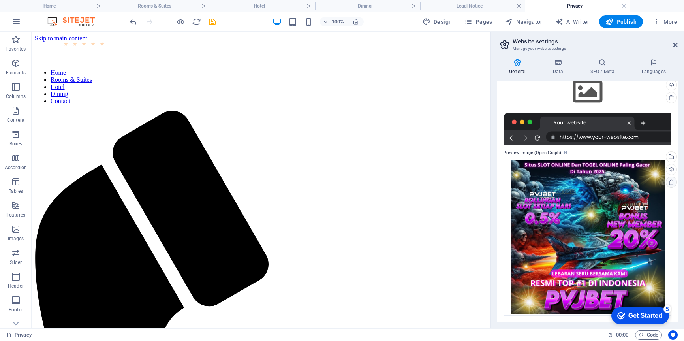
click at [672, 184] on icon at bounding box center [671, 182] width 6 height 6
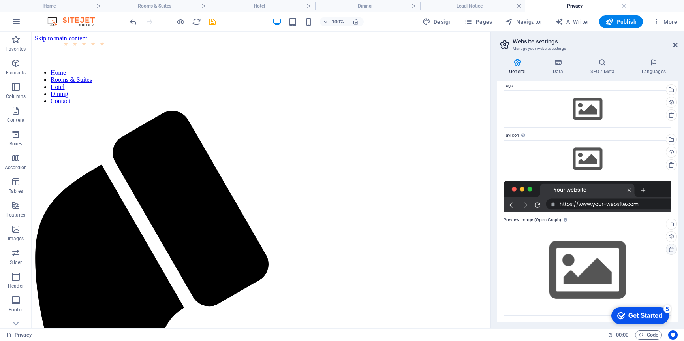
scroll to position [29, 0]
click at [536, 233] on div "Drag files here, click to choose files or select files from Files or our free s…" at bounding box center [587, 270] width 168 height 90
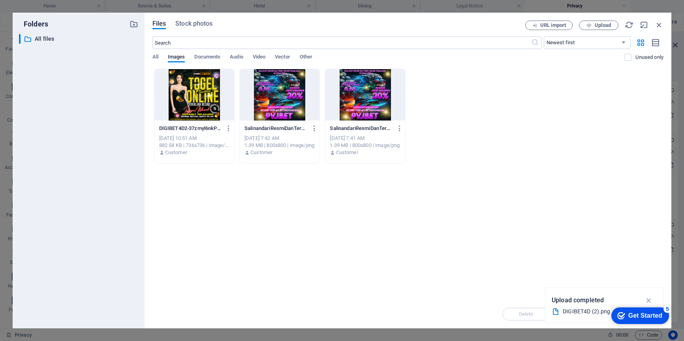
click at [174, 87] on div at bounding box center [194, 94] width 80 height 51
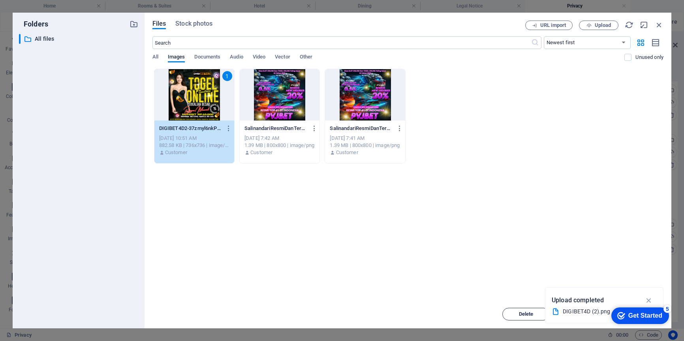
click at [524, 313] on span "Delete" at bounding box center [526, 313] width 15 height 5
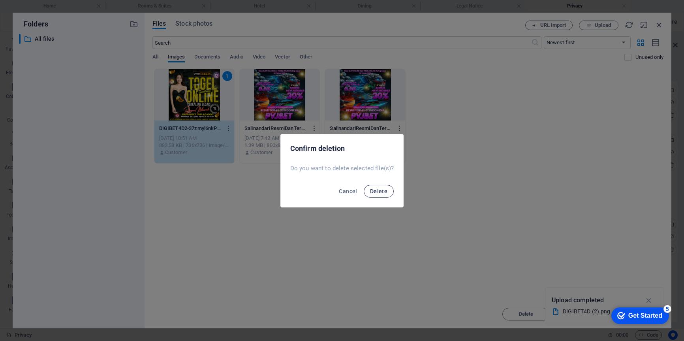
click at [383, 191] on span "Delete" at bounding box center [378, 191] width 17 height 6
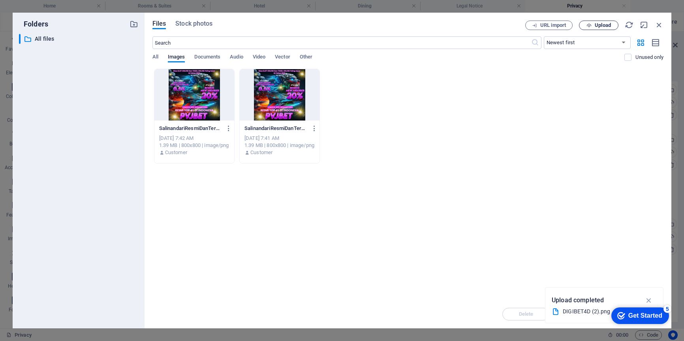
click at [591, 28] on button "Upload" at bounding box center [598, 25] width 39 height 9
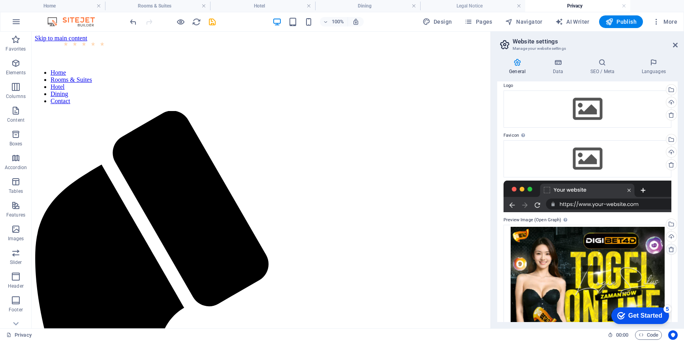
click at [668, 250] on icon at bounding box center [671, 249] width 6 height 6
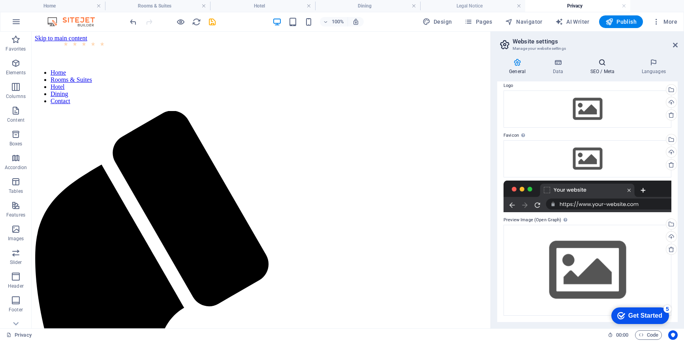
click at [602, 68] on h4 "SEO / Meta" at bounding box center [603, 66] width 51 height 17
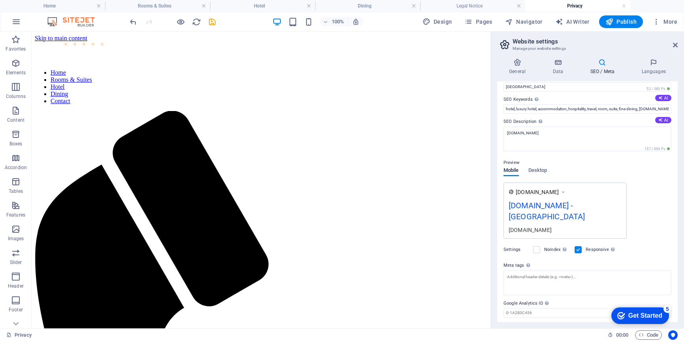
scroll to position [0, 0]
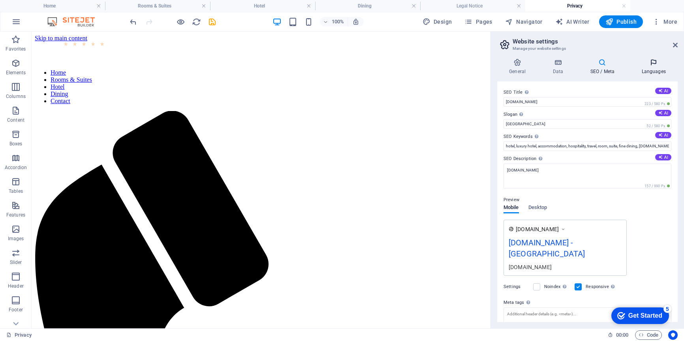
click at [655, 70] on h4 "Languages" at bounding box center [653, 66] width 48 height 17
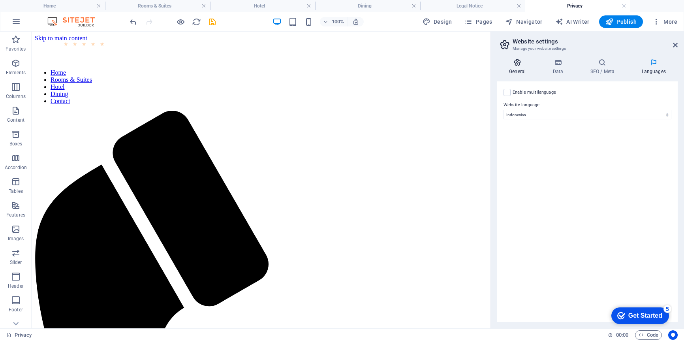
click at [515, 69] on h4 "General" at bounding box center [518, 66] width 43 height 17
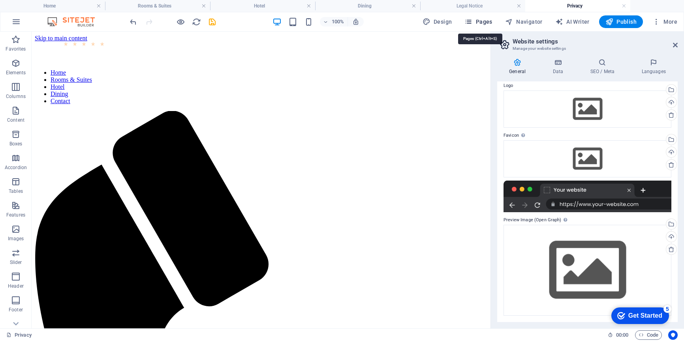
click at [478, 25] on span "Pages" at bounding box center [478, 22] width 28 height 8
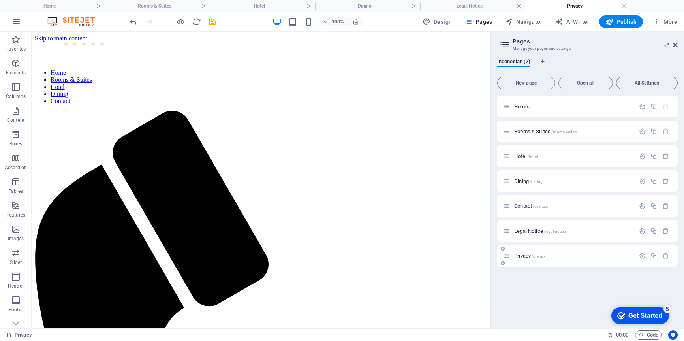
click at [521, 249] on div "Privacy /privacy" at bounding box center [587, 256] width 180 height 22
click at [525, 253] on div "Privacy /privacy" at bounding box center [568, 255] width 131 height 9
click at [640, 255] on icon "button" at bounding box center [642, 255] width 7 height 7
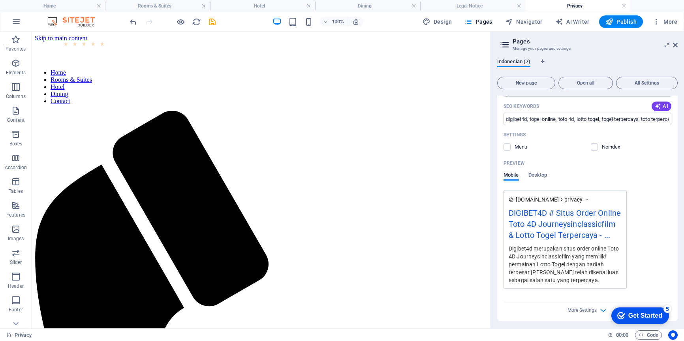
scroll to position [296, 0]
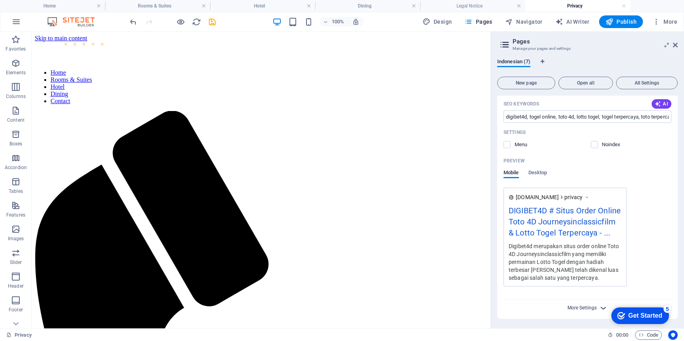
click at [578, 307] on span "More Settings" at bounding box center [581, 308] width 29 height 6
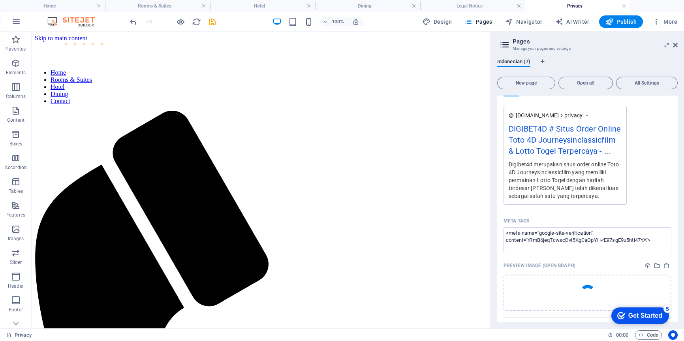
scroll to position [395, 0]
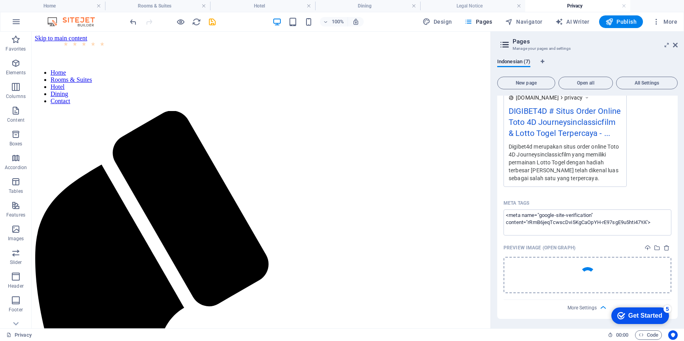
click at [592, 276] on div at bounding box center [587, 274] width 17 height 17
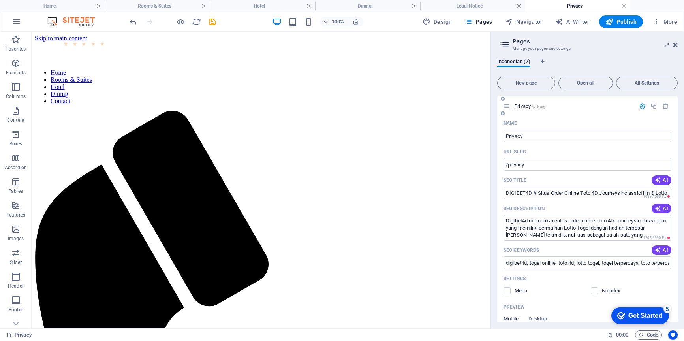
scroll to position [148, 0]
click at [655, 22] on icon "button" at bounding box center [656, 22] width 8 height 8
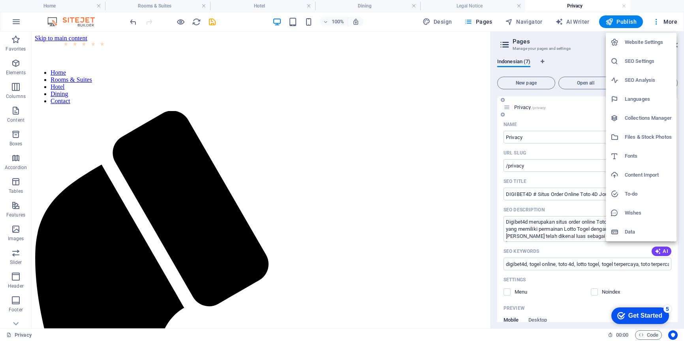
click at [625, 61] on h6 "SEO Settings" at bounding box center [647, 60] width 47 height 9
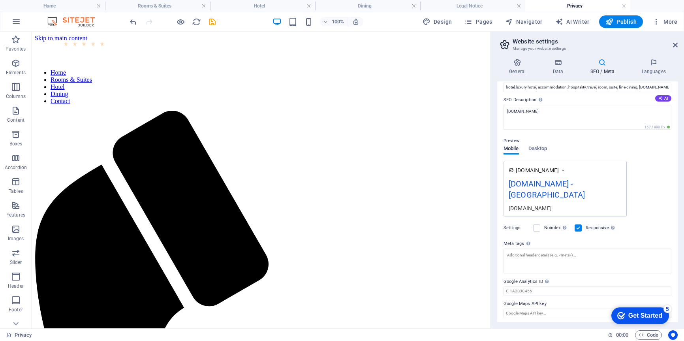
scroll to position [61, 0]
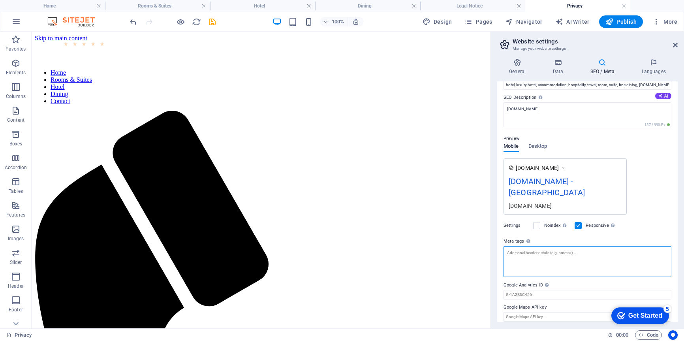
click at [539, 254] on textarea "Meta tags Enter HTML code here that will be placed inside the tags of your webs…" at bounding box center [587, 261] width 168 height 31
paste textarea "<meta name="google-site-verification" content="rRmB6jeqTcwscDvi5KgCaOpYH-rE97sg…"
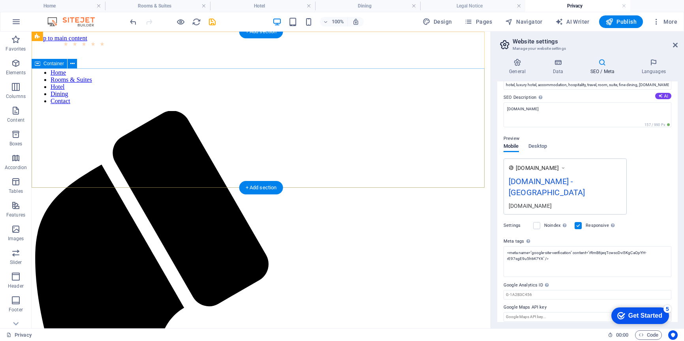
type textarea "<meta name="google-site-verification" content="rRmB6jeqTcwscDvi5KgCaOpYH-rE97sg…"
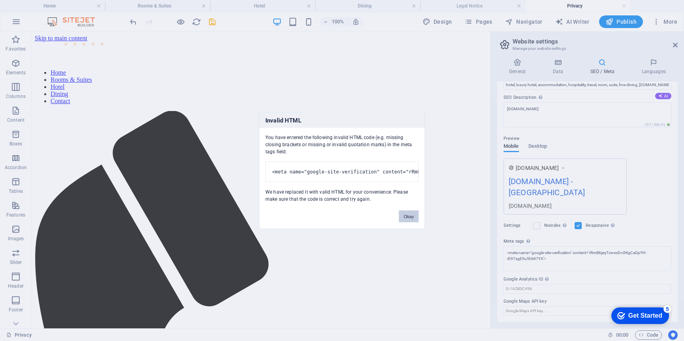
click at [405, 219] on button "Okay" at bounding box center [409, 216] width 20 height 12
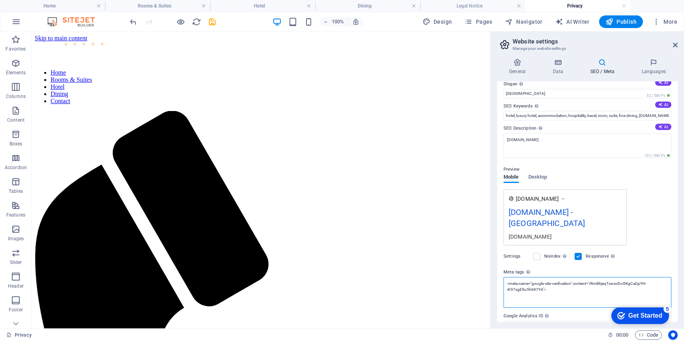
scroll to position [0, 0]
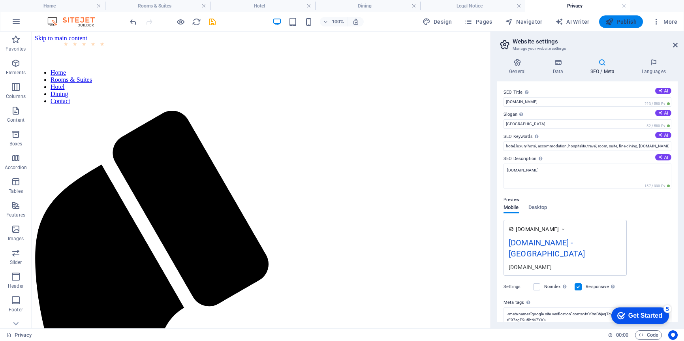
click at [616, 21] on span "Publish" at bounding box center [620, 22] width 31 height 8
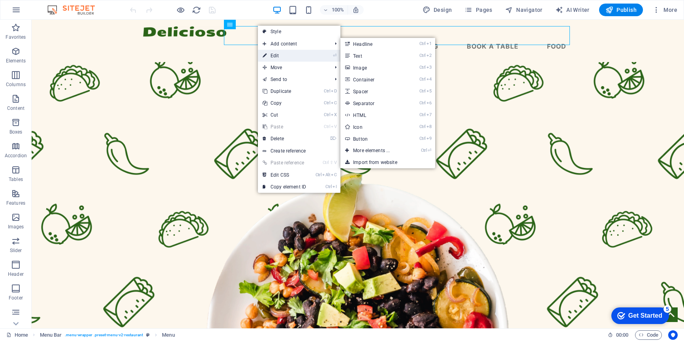
click at [279, 54] on link "⏎ Edit" at bounding box center [284, 56] width 53 height 12
select select
select select "1"
select select
select select "2"
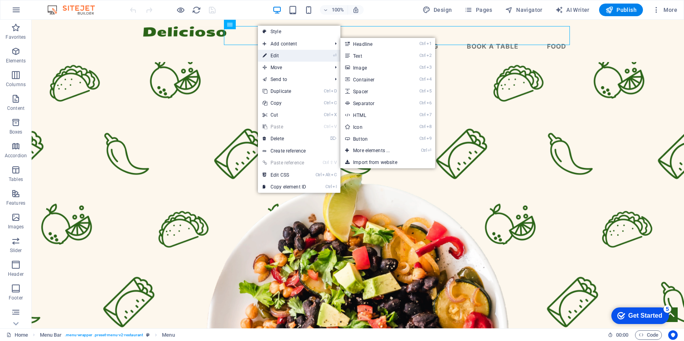
select select
select select "3"
select select
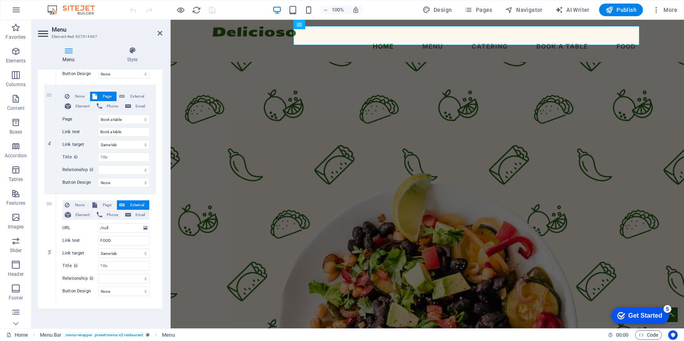
scroll to position [387, 0]
click at [114, 226] on input "/null" at bounding box center [124, 225] width 52 height 9
click at [104, 200] on span "Page" at bounding box center [106, 202] width 15 height 9
select select
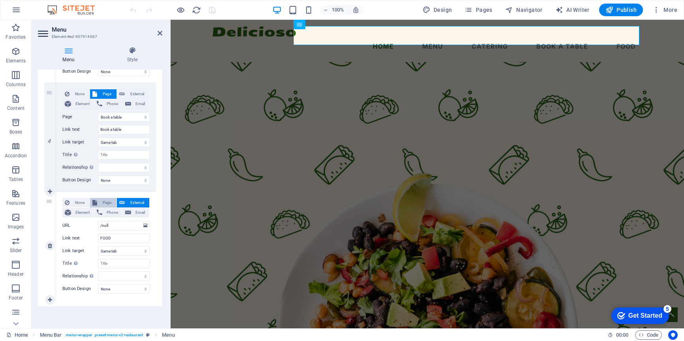
select select
click at [143, 225] on select "Home Menu Catering Book a table Legal Notice Privacy FOOD" at bounding box center [124, 225] width 52 height 9
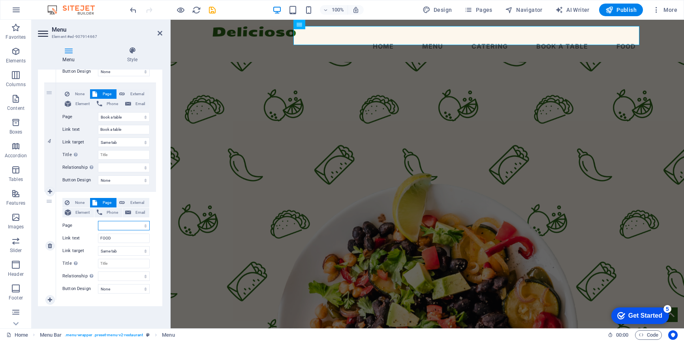
select select "6"
click at [98, 221] on select "Home Menu Catering Book a table Legal Notice Privacy FOOD" at bounding box center [124, 225] width 52 height 9
select select
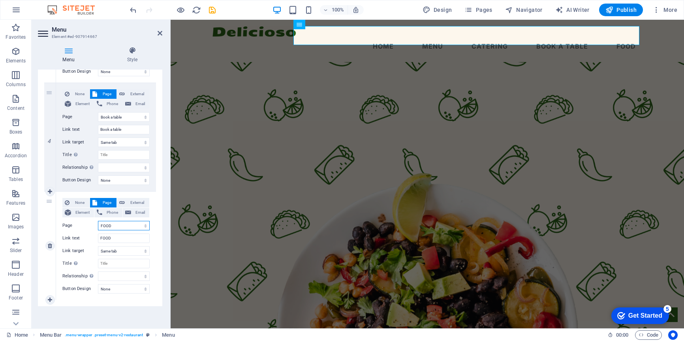
select select
click at [114, 313] on div "Menu Auto Custom Create custom menu items for this menu. Recommended for one-pa…" at bounding box center [100, 195] width 124 height 252
